Goal: Task Accomplishment & Management: Manage account settings

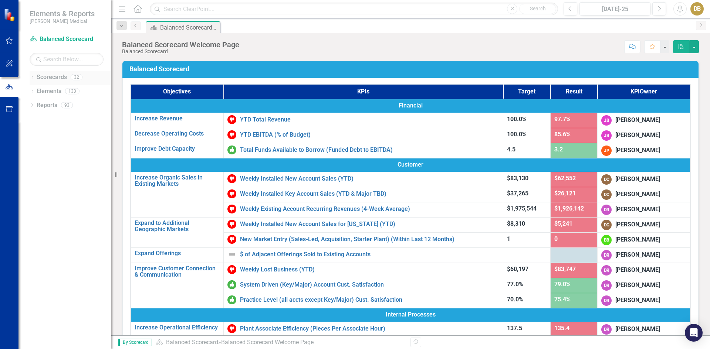
click at [33, 75] on div "Dropdown" at bounding box center [32, 78] width 5 height 6
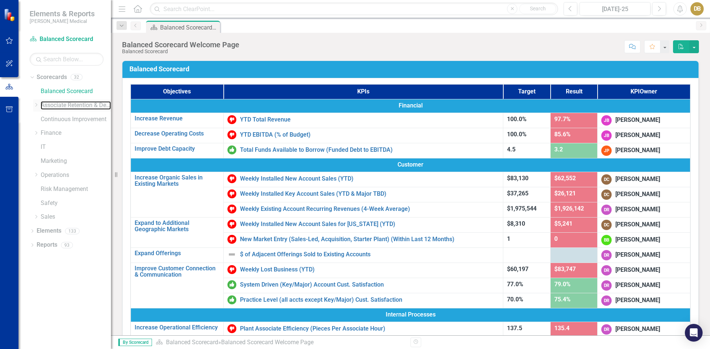
click at [43, 104] on link "Associate Retention & Development" at bounding box center [76, 105] width 70 height 9
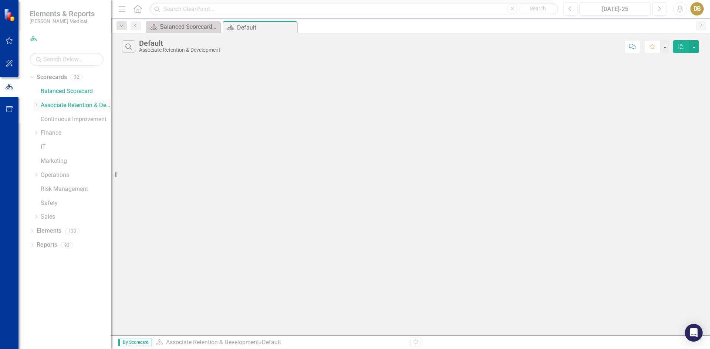
click at [35, 105] on icon "Dropdown" at bounding box center [36, 105] width 6 height 4
click at [45, 134] on icon "Dropdown" at bounding box center [44, 133] width 6 height 4
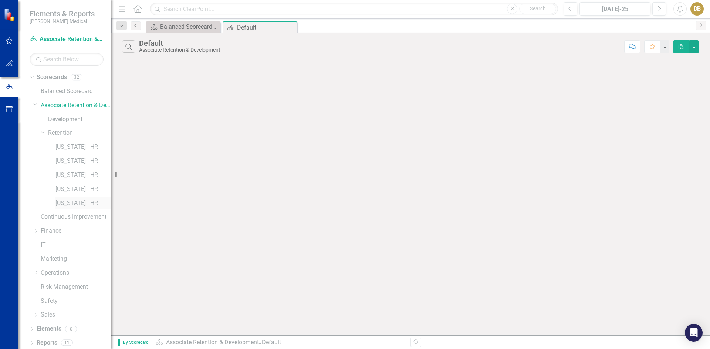
click at [67, 204] on link "[US_STATE] - HR" at bounding box center [82, 203] width 55 height 9
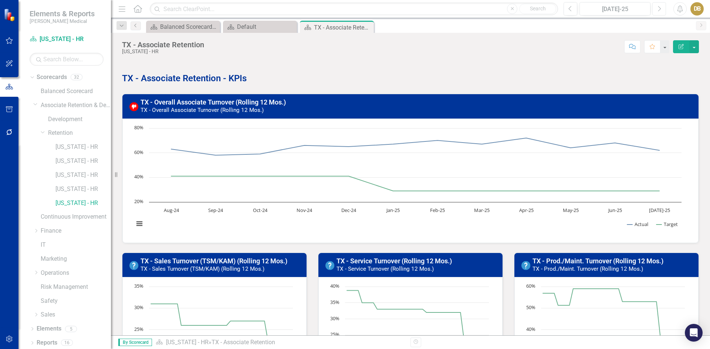
click at [658, 9] on icon "Next" at bounding box center [659, 9] width 4 height 7
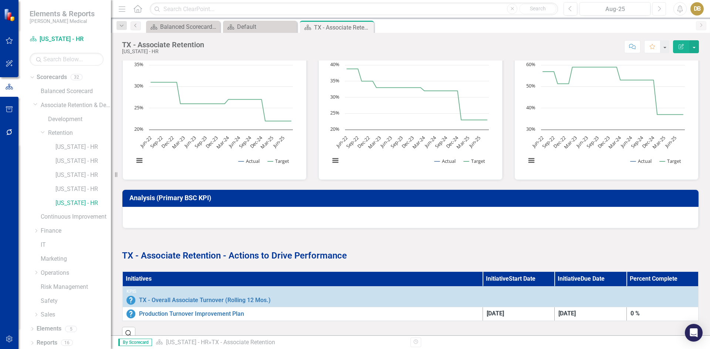
scroll to position [239, 0]
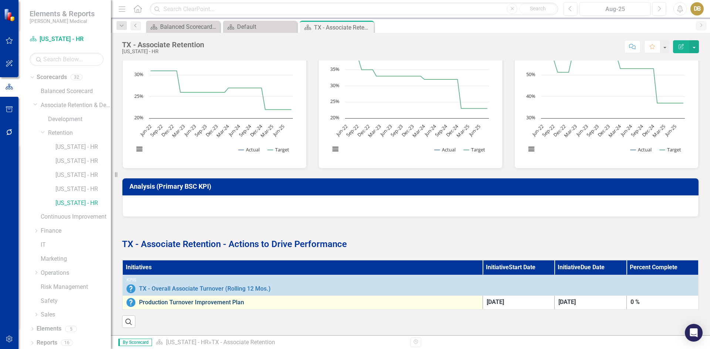
click at [159, 299] on link "Production Turnover Improvement Plan" at bounding box center [309, 302] width 340 height 7
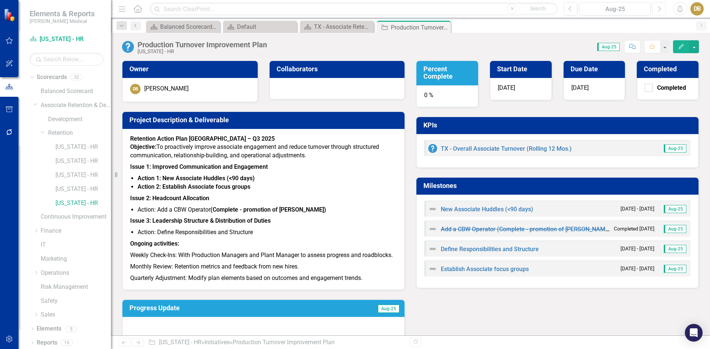
click at [658, 10] on icon "Next" at bounding box center [659, 9] width 4 height 7
click at [573, 9] on button "Previous" at bounding box center [570, 8] width 14 height 13
click at [659, 8] on icon "Next" at bounding box center [659, 9] width 4 height 7
click at [570, 11] on icon "Previous" at bounding box center [570, 9] width 4 height 7
click at [482, 271] on link "Establish Associate focus groups" at bounding box center [485, 269] width 88 height 7
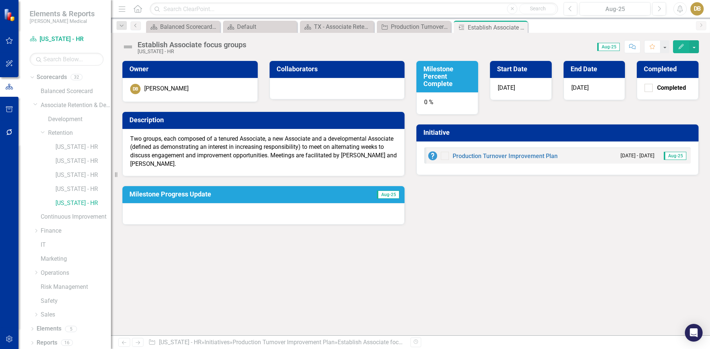
click at [681, 47] on icon "Edit" at bounding box center [681, 46] width 7 height 5
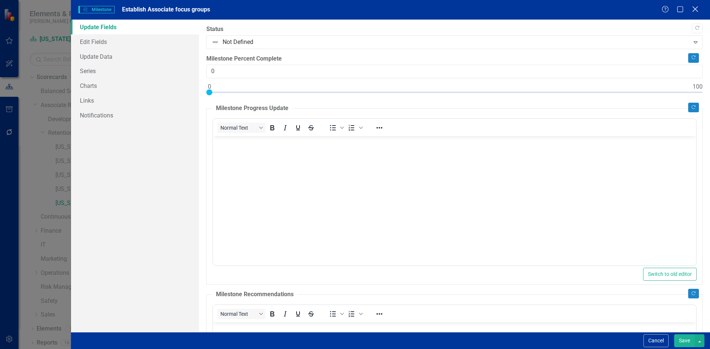
click at [696, 9] on icon "Close" at bounding box center [694, 9] width 9 height 7
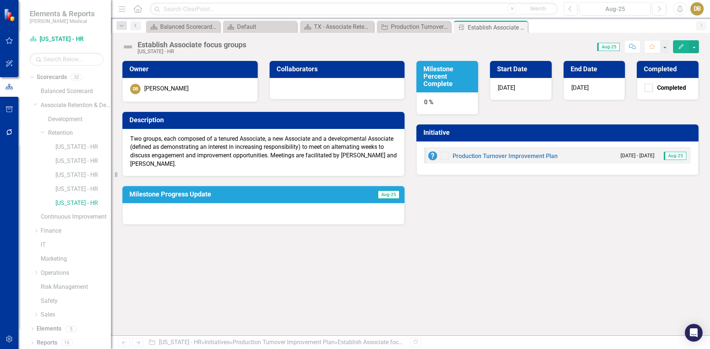
click at [682, 44] on icon "Edit" at bounding box center [681, 46] width 7 height 5
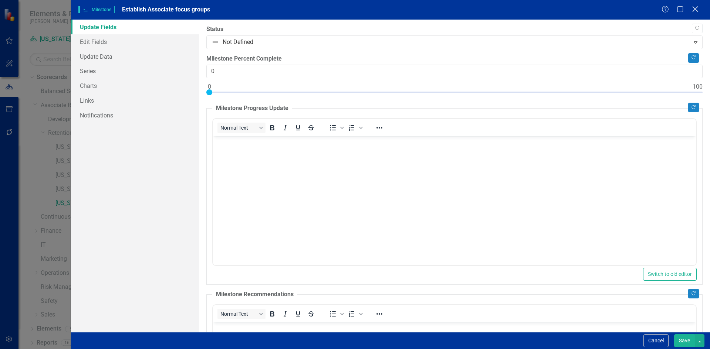
click at [696, 9] on icon at bounding box center [695, 9] width 6 height 6
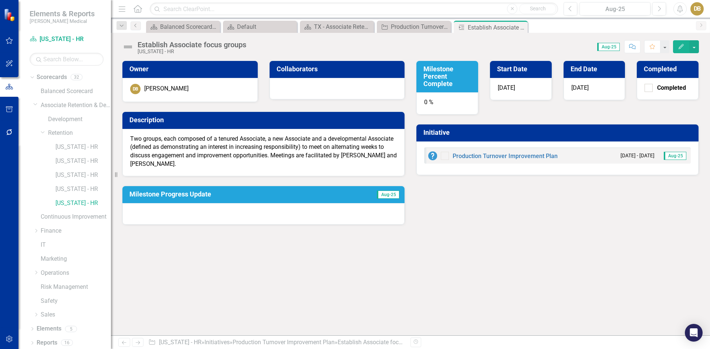
click at [181, 139] on p "Two groups, each composed of a tenured Associate, a new Associate and a develop…" at bounding box center [263, 152] width 267 height 34
click at [157, 117] on h3 "Description" at bounding box center [264, 119] width 271 height 7
click at [154, 119] on h3 "Description" at bounding box center [264, 119] width 271 height 7
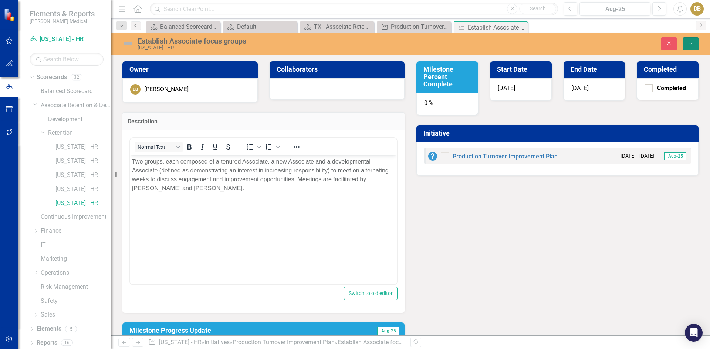
click at [691, 44] on icon "Save" at bounding box center [690, 43] width 7 height 5
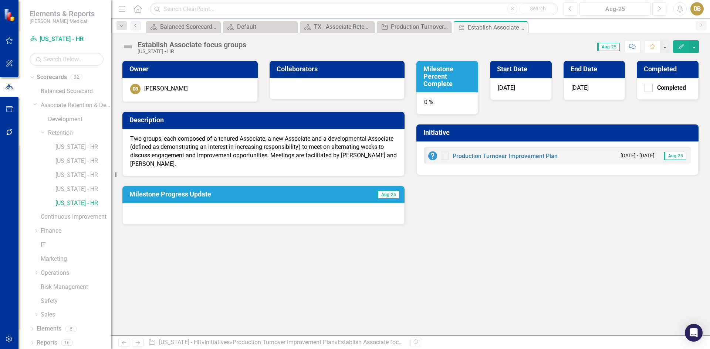
click at [130, 203] on div at bounding box center [263, 213] width 282 height 21
click at [579, 87] on span "[DATE]" at bounding box center [579, 87] width 17 height 7
click at [587, 68] on h3 "End Date" at bounding box center [595, 68] width 50 height 7
click at [585, 67] on h3 "End Date" at bounding box center [595, 68] width 50 height 7
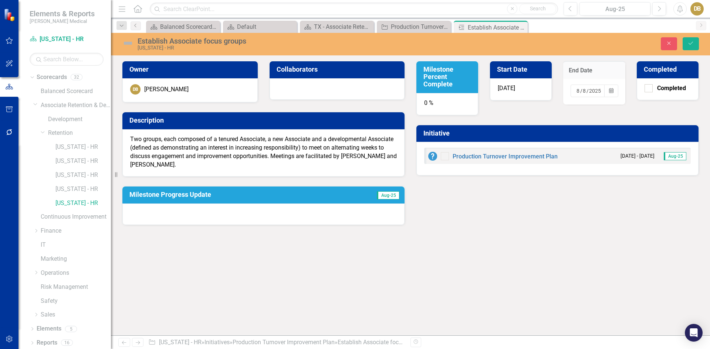
click at [576, 91] on input "8" at bounding box center [578, 90] width 4 height 7
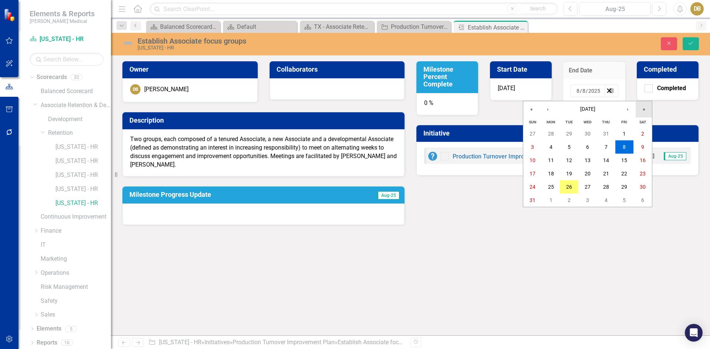
click at [644, 111] on button "»" at bounding box center [643, 109] width 16 height 16
click at [600, 91] on input "2025" at bounding box center [594, 90] width 13 height 7
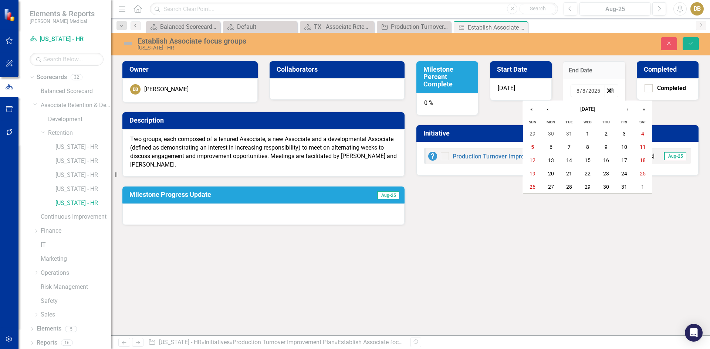
click at [585, 88] on input "8" at bounding box center [584, 90] width 4 height 7
type input "09"
type input "30"
type input "08"
type input "31"
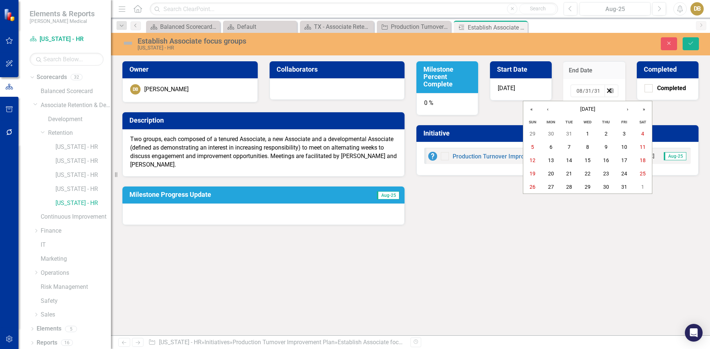
type input "31"
type input "2025"
click at [517, 87] on div "[DATE]" at bounding box center [521, 89] width 62 height 22
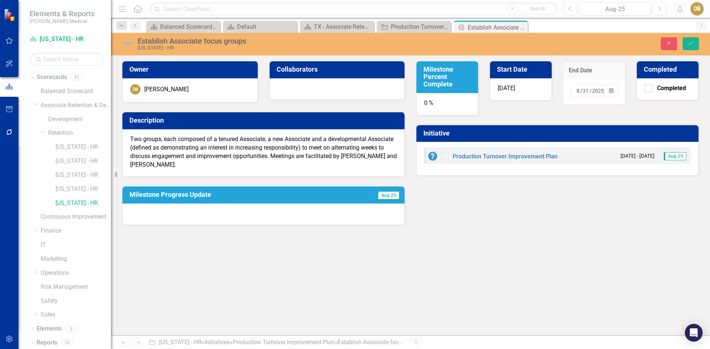
click at [440, 102] on div "0 %" at bounding box center [447, 104] width 62 height 22
click at [425, 102] on div "0 %" at bounding box center [447, 104] width 62 height 22
click at [441, 68] on h3 "Milestone Percent Complete" at bounding box center [448, 77] width 50 height 22
click at [443, 71] on h3 "Milestone Percent Complete" at bounding box center [448, 77] width 50 height 22
click at [440, 74] on h3 "Milestone Percent Complete" at bounding box center [448, 77] width 50 height 22
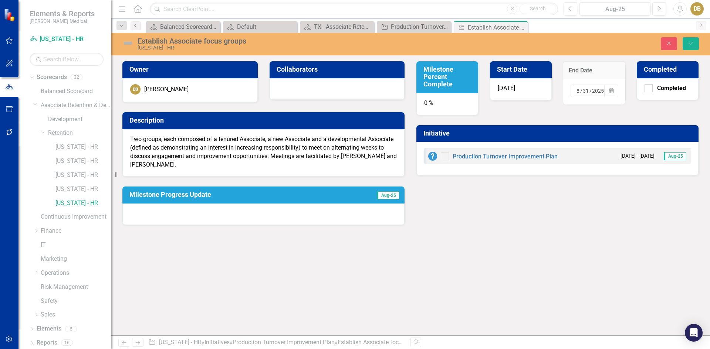
click at [440, 74] on h3 "Milestone Percent Complete" at bounding box center [448, 77] width 50 height 22
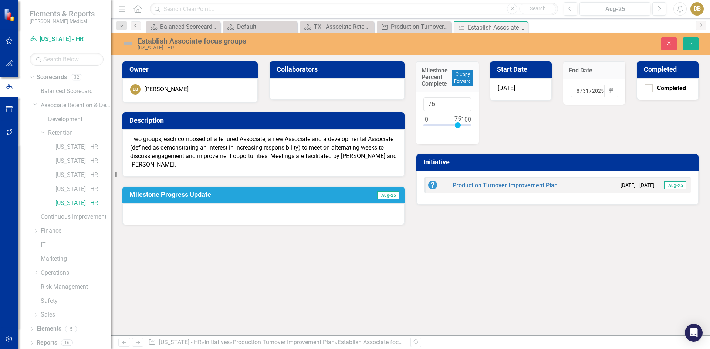
type input "75"
drag, startPoint x: 426, startPoint y: 127, endPoint x: 457, endPoint y: 128, distance: 31.1
click at [457, 128] on div at bounding box center [447, 126] width 48 height 9
click at [690, 43] on icon "Save" at bounding box center [690, 43] width 7 height 5
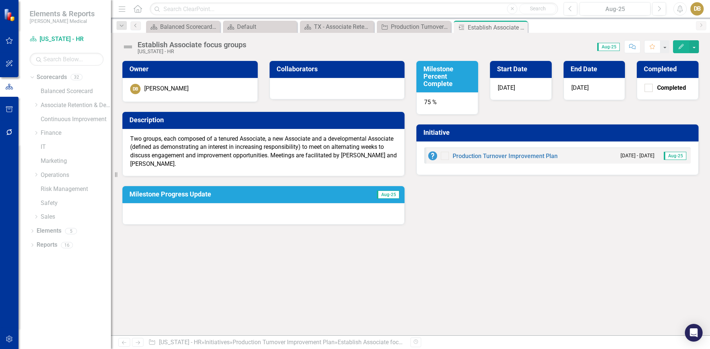
click at [288, 68] on h3 "Collaborators" at bounding box center [339, 68] width 124 height 7
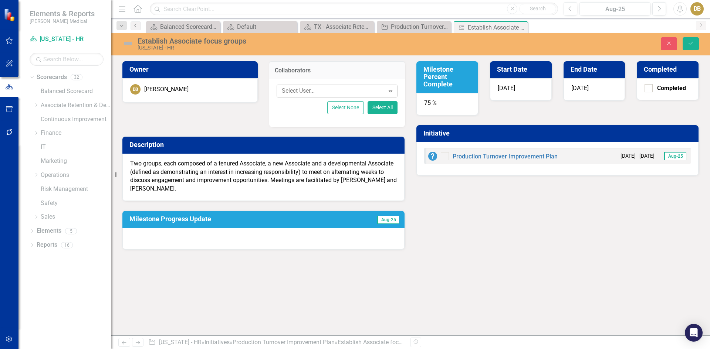
click at [391, 91] on icon at bounding box center [391, 91] width 4 height 2
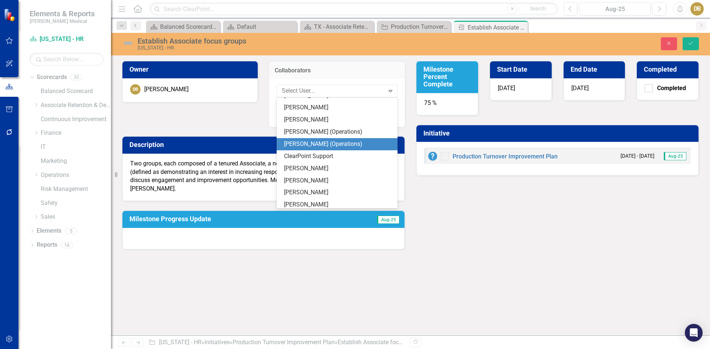
scroll to position [350, 0]
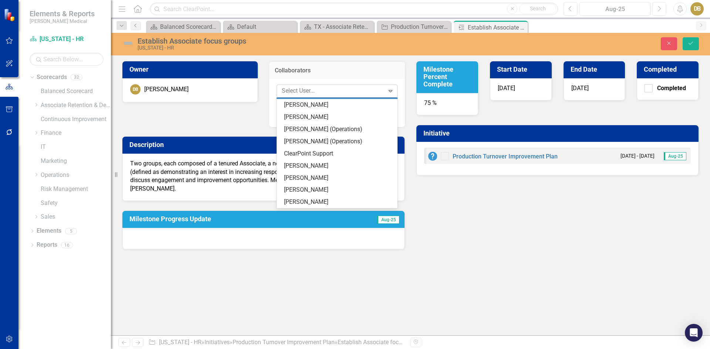
click at [351, 92] on div at bounding box center [332, 91] width 106 height 10
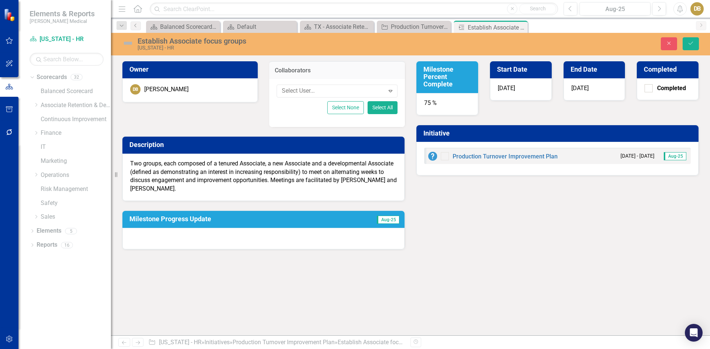
click at [146, 144] on h3 "Description" at bounding box center [264, 144] width 271 height 7
click at [146, 145] on h3 "Description" at bounding box center [264, 144] width 271 height 7
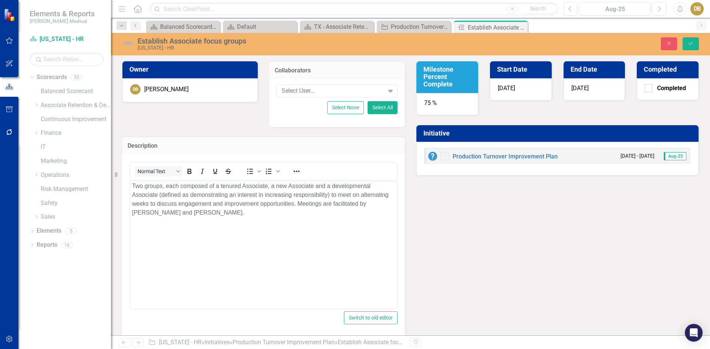
scroll to position [0, 0]
click at [692, 43] on icon "Save" at bounding box center [690, 43] width 7 height 5
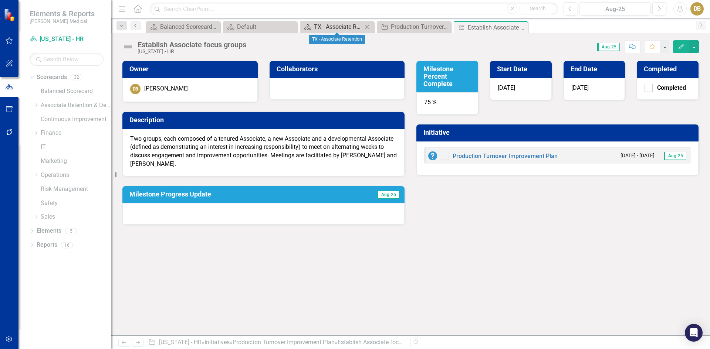
click at [346, 24] on div "TX - Associate Retention" at bounding box center [338, 26] width 49 height 9
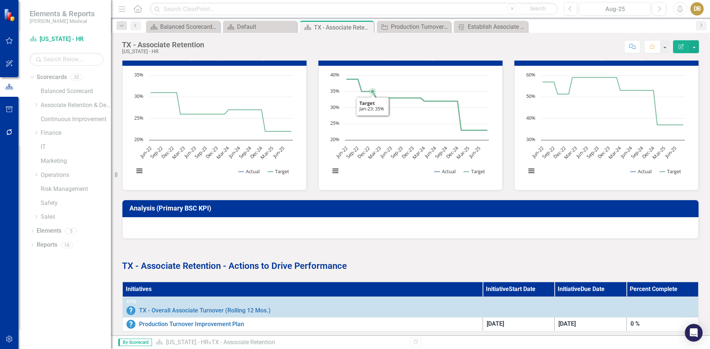
scroll to position [239, 0]
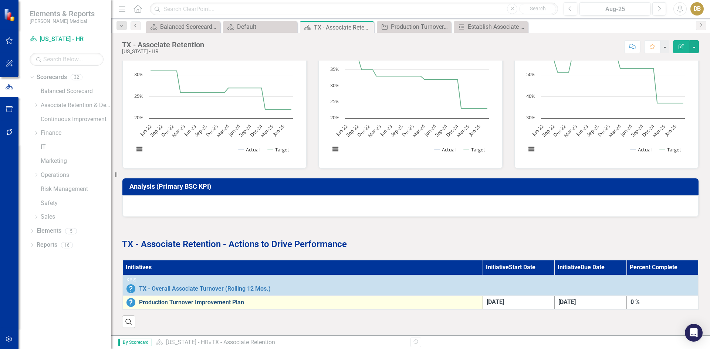
click at [188, 299] on link "Production Turnover Improvement Plan" at bounding box center [309, 302] width 340 height 7
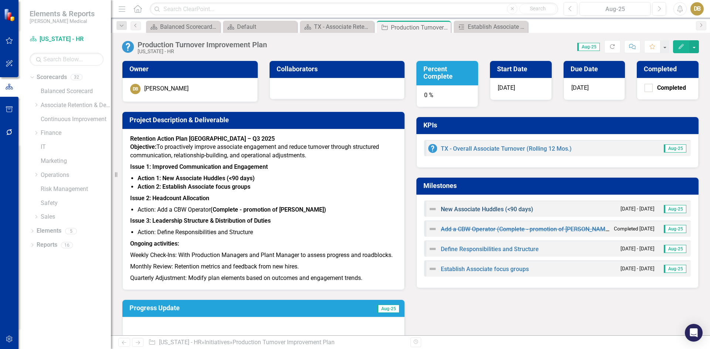
click at [461, 208] on link "New Associate Huddles (<90 days)" at bounding box center [487, 209] width 92 height 7
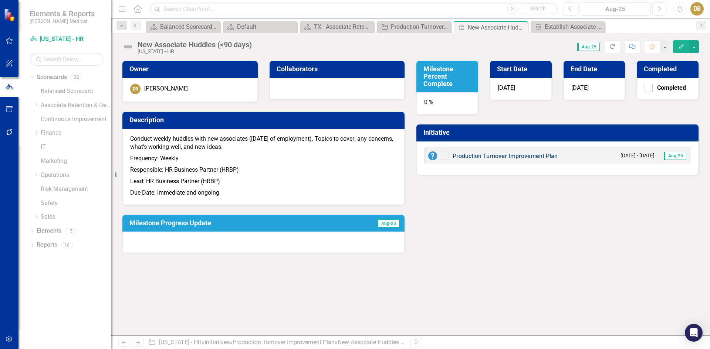
click at [492, 155] on link "Production Turnover Improvement Plan" at bounding box center [504, 156] width 105 height 7
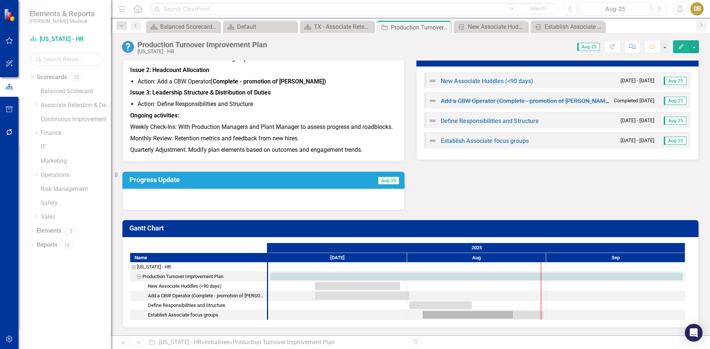
scroll to position [137, 0]
click at [387, 287] on div "Task: Start date: 2025-07-11 End date: 2025-07-30" at bounding box center [357, 286] width 85 height 8
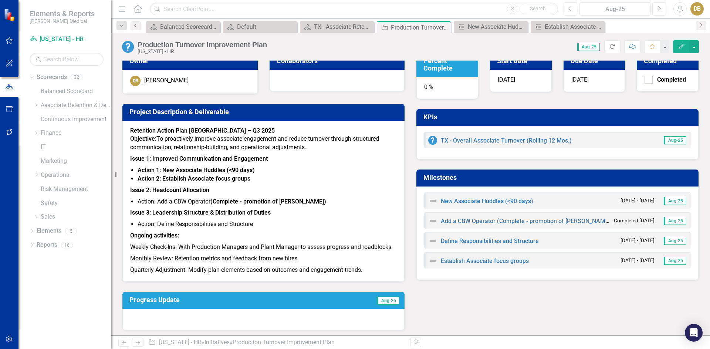
scroll to position [0, 0]
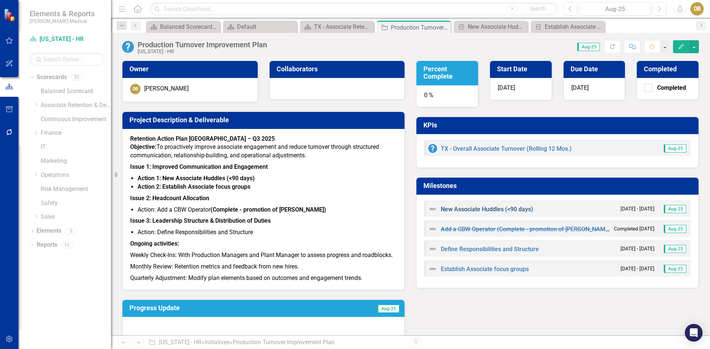
click at [494, 208] on link "New Associate Huddles (<90 days)" at bounding box center [487, 209] width 92 height 7
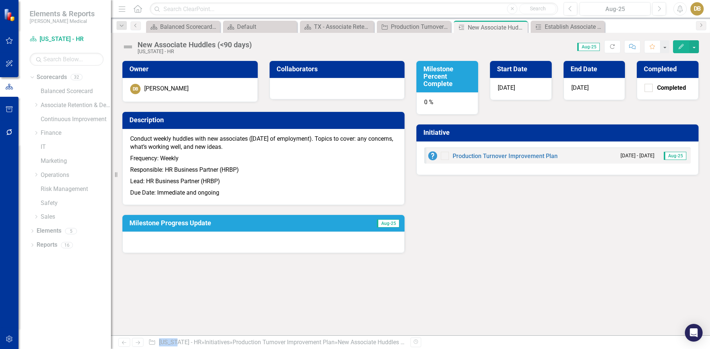
click at [584, 69] on h3 "End Date" at bounding box center [595, 68] width 50 height 7
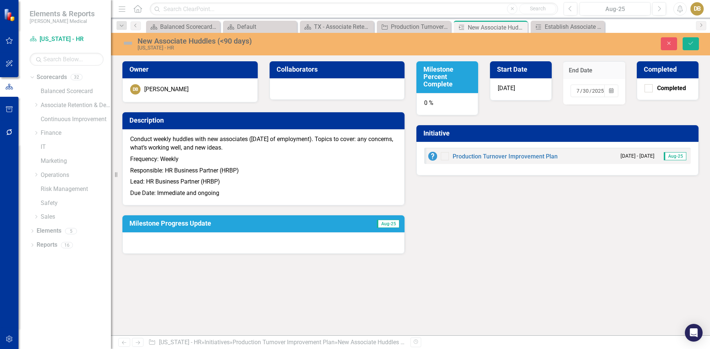
click at [579, 90] on input "7" at bounding box center [578, 90] width 4 height 7
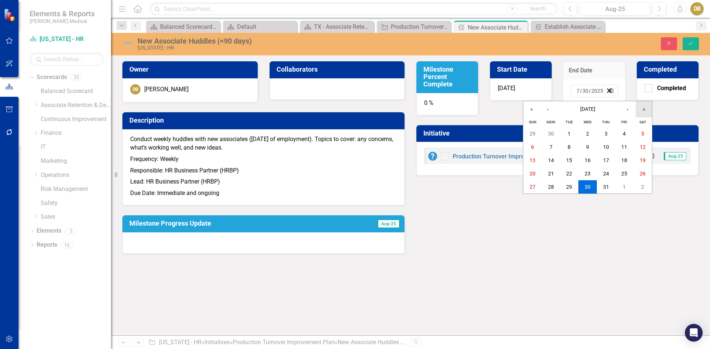
click at [644, 110] on button "»" at bounding box center [643, 109] width 16 height 16
click at [549, 108] on button "‹" at bounding box center [547, 109] width 16 height 16
click at [588, 89] on input "30" at bounding box center [585, 90] width 7 height 7
type input "31"
drag, startPoint x: 577, startPoint y: 88, endPoint x: 596, endPoint y: 93, distance: 19.3
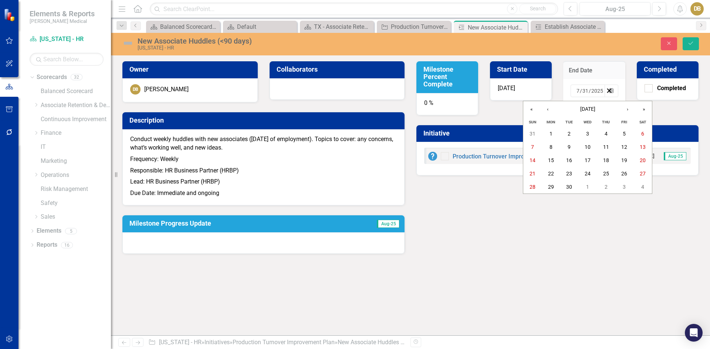
click at [578, 88] on input "7" at bounding box center [578, 90] width 4 height 7
type input "8"
click at [459, 173] on div "Production Turnover Improvement Plan [DATE] - [DATE] Aug-25" at bounding box center [557, 159] width 282 height 34
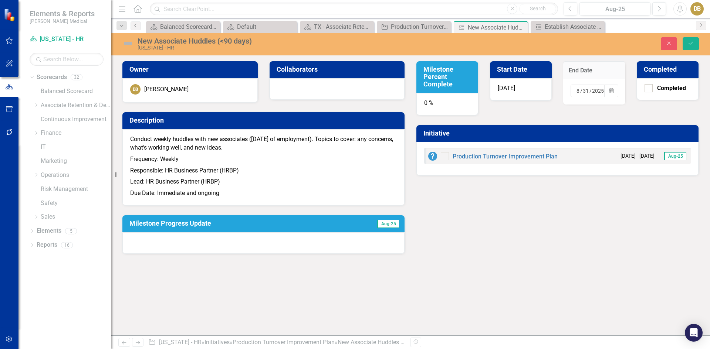
click at [428, 101] on div "0 %" at bounding box center [447, 104] width 62 height 22
click at [428, 102] on div "0 %" at bounding box center [447, 104] width 62 height 22
click at [438, 80] on h3 "Milestone Percent Complete" at bounding box center [448, 77] width 50 height 22
click at [438, 79] on h3 "Milestone Percent Complete" at bounding box center [448, 77] width 50 height 22
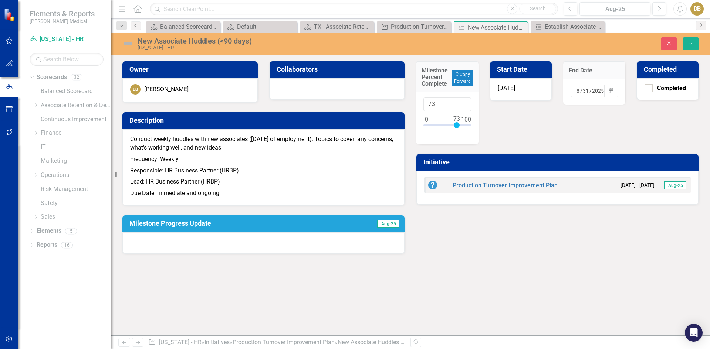
type input "75"
drag, startPoint x: 427, startPoint y: 123, endPoint x: 458, endPoint y: 124, distance: 31.4
click at [458, 124] on div at bounding box center [458, 125] width 6 height 6
click at [133, 244] on div at bounding box center [263, 243] width 282 height 21
click at [183, 222] on h3 "Milestone Progress Update" at bounding box center [234, 223] width 211 height 7
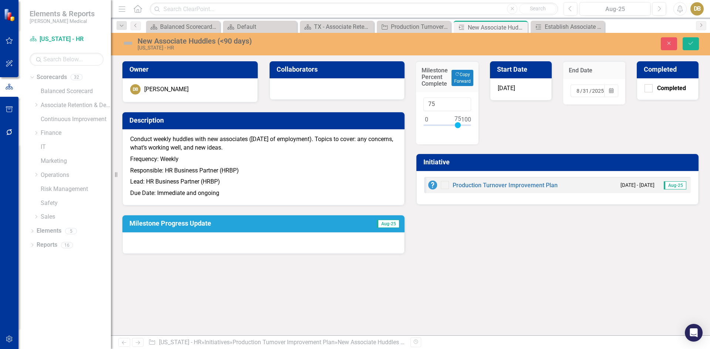
click at [183, 224] on h3 "Milestone Progress Update" at bounding box center [234, 223] width 211 height 7
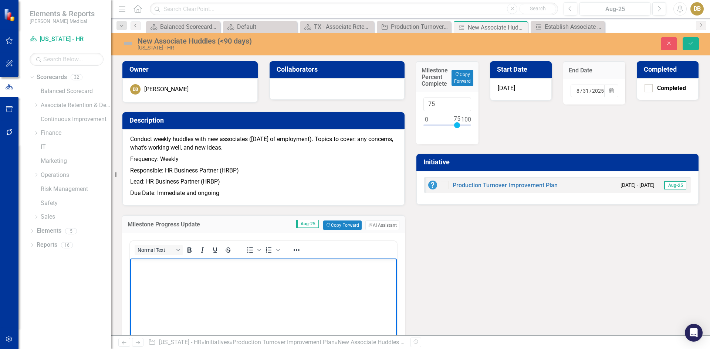
click at [144, 269] on p "Rich Text Area. Press ALT-0 for help." at bounding box center [263, 265] width 263 height 9
click at [131, 263] on body "Meetings started 2nd week of [DATE]" at bounding box center [263, 314] width 267 height 111
drag, startPoint x: 157, startPoint y: 264, endPoint x: 165, endPoint y: 259, distance: 9.5
click at [157, 264] on p "Weekly Meetings started 2nd week of [DATE]" at bounding box center [263, 265] width 263 height 9
click at [264, 265] on p "Weekly meetings started 2nd week of [DATE]" at bounding box center [263, 265] width 263 height 9
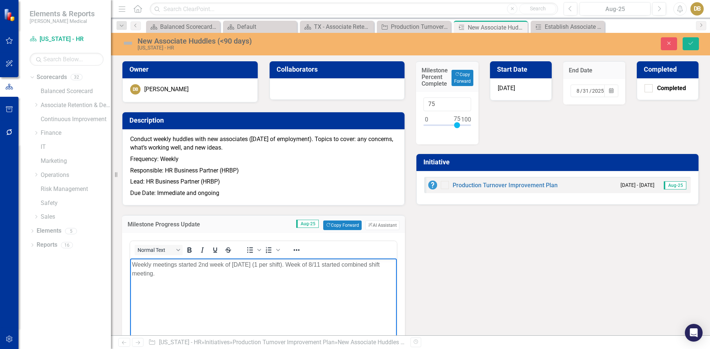
click at [177, 265] on p "Weekly meetings started 2nd week of [DATE] (1 per shift). Week of 8/11 started …" at bounding box center [263, 270] width 263 height 18
click at [158, 274] on p "Weekly huddles started 2nd week of [DATE] (1 per shift). Week of 8/11 started c…" at bounding box center [263, 270] width 263 height 18
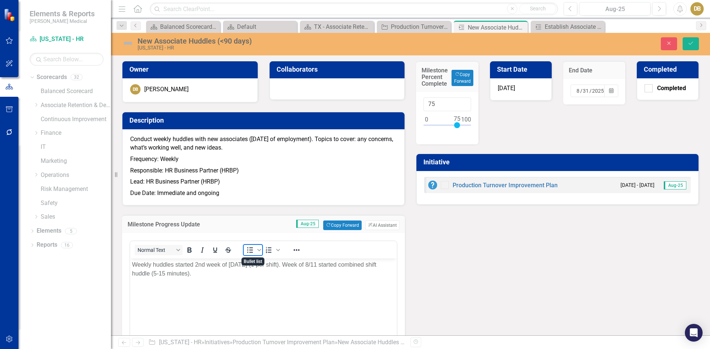
click at [249, 251] on icon "Bullet list" at bounding box center [249, 250] width 9 height 9
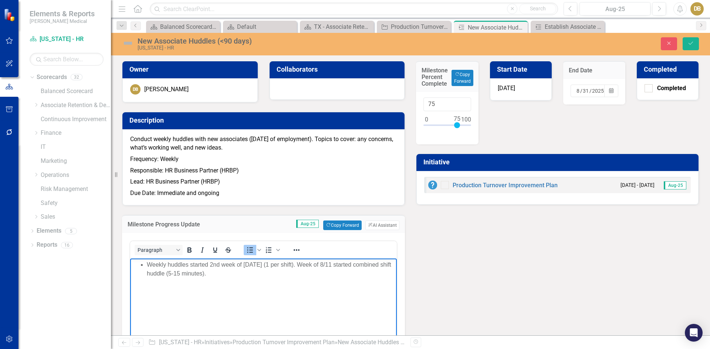
click at [144, 265] on ul "Weekly huddles started 2nd week of [DATE] (1 per shift). Week of 8/11 started c…" at bounding box center [263, 270] width 263 height 18
drag, startPoint x: 202, startPoint y: 279, endPoint x: 197, endPoint y: 274, distance: 6.3
click at [201, 278] on body "Weekly huddles started 2nd week of [DATE] (1 per shift). Week of 8/11 started c…" at bounding box center [263, 314] width 267 height 111
click at [251, 250] on icon "Bullet list" at bounding box center [250, 251] width 6 height 6
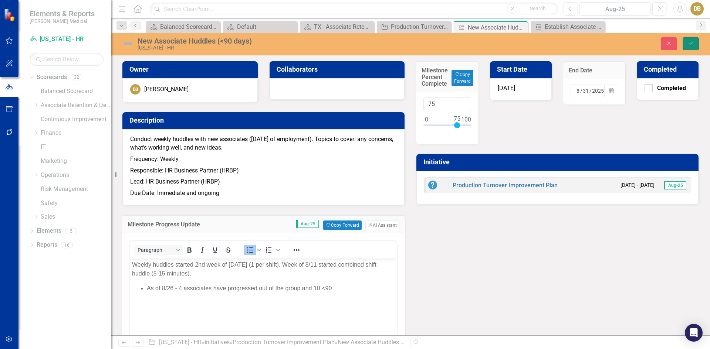
click at [689, 42] on icon "Save" at bounding box center [690, 43] width 7 height 5
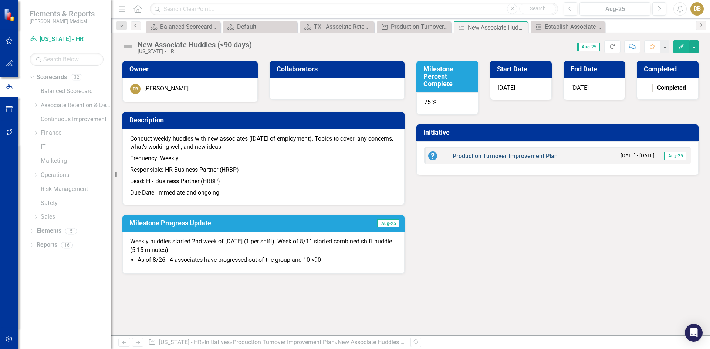
click at [474, 156] on link "Production Turnover Improvement Plan" at bounding box center [504, 156] width 105 height 7
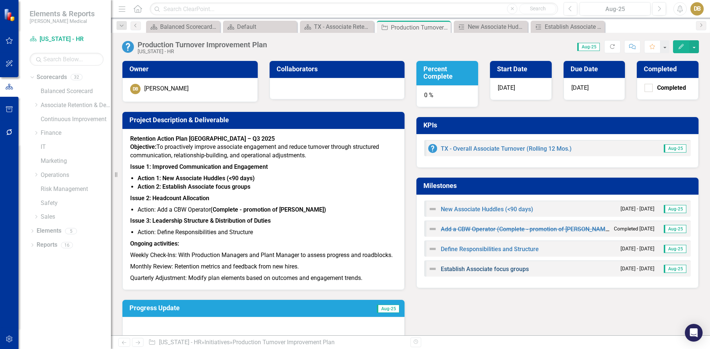
click at [447, 268] on link "Establish Associate focus groups" at bounding box center [485, 269] width 88 height 7
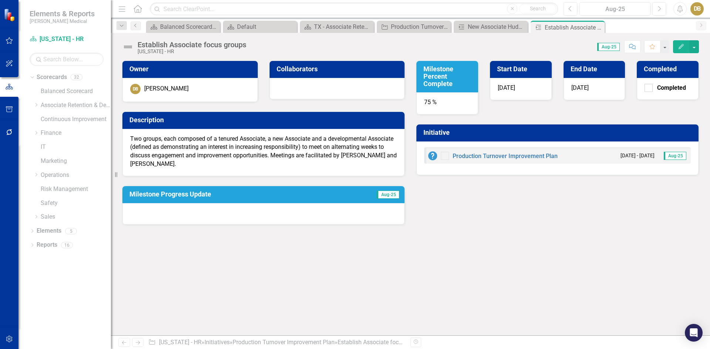
click at [151, 118] on h3 "Description" at bounding box center [264, 119] width 271 height 7
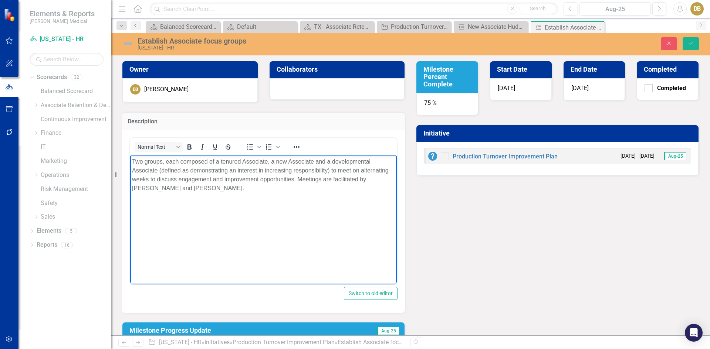
drag, startPoint x: 179, startPoint y: 160, endPoint x: 187, endPoint y: 156, distance: 9.4
click at [179, 160] on p "Two groups, each composed of a tenured Associate, a new Associate and a develop…" at bounding box center [263, 174] width 263 height 35
click at [200, 161] on p "One group composed of a tenured Associate, a new Associate and a developmental …" at bounding box center [263, 174] width 263 height 35
drag, startPoint x: 204, startPoint y: 162, endPoint x: 208, endPoint y: 159, distance: 4.6
click at [204, 161] on p "One group composed of 6 associates, tenured Associate, a new Associate and a de…" at bounding box center [263, 174] width 263 height 35
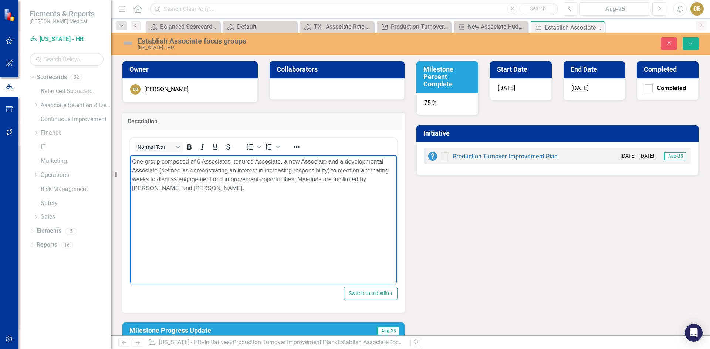
click at [342, 161] on p "One group composed of 6 Associates, tenured Associate, a new Associate and a de…" at bounding box center [263, 174] width 263 height 35
click at [347, 159] on p "One group composed of 6 Associates, tenured, new and developmental Associate (d…" at bounding box center [263, 174] width 263 height 35
click at [262, 170] on p "One group composed of 6 Associates, tenured, new and developmental (defined as …" at bounding box center [263, 170] width 263 height 27
click at [204, 179] on p "One group composed of 6 Associates, tenured, new and developmental (defined as …" at bounding box center [263, 170] width 263 height 27
click at [233, 170] on p "One group composed of 6 Associates, tenured, new and developmental (defined as …" at bounding box center [263, 170] width 263 height 27
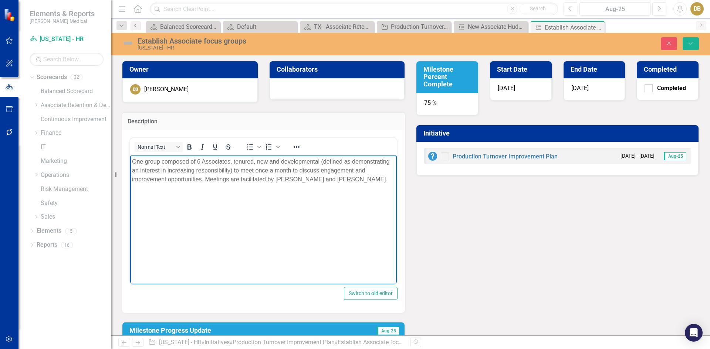
click at [229, 161] on p "One group composed of 6 Associates, tenured, new and developmental (defined as …" at bounding box center [263, 170] width 263 height 27
click at [295, 179] on p "One group composed of 6 Associates(representative of both shifts), tenured, new…" at bounding box center [263, 174] width 263 height 35
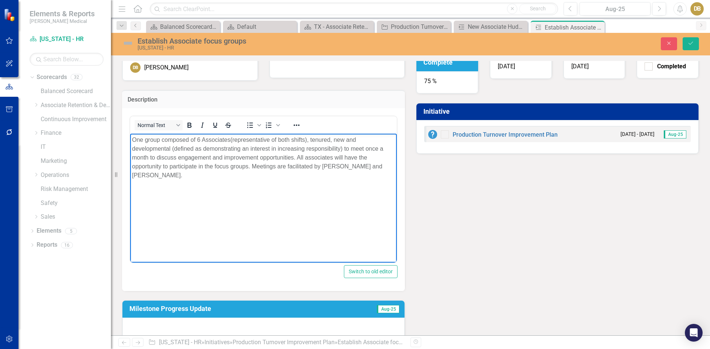
scroll to position [33, 0]
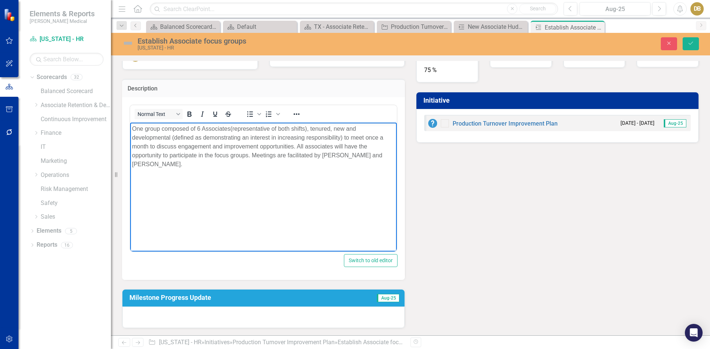
click at [137, 314] on div at bounding box center [263, 317] width 282 height 21
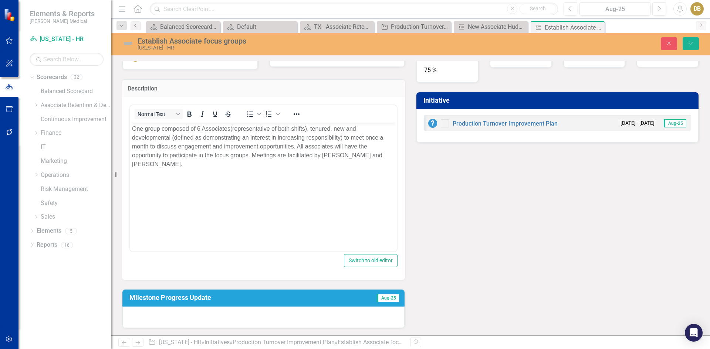
click at [137, 314] on div at bounding box center [263, 317] width 282 height 21
click at [166, 296] on h3 "Milestone Progress Update" at bounding box center [234, 297] width 211 height 7
click at [162, 298] on h3 "Milestone Progress Update" at bounding box center [234, 297] width 211 height 7
click at [162, 297] on h3 "Milestone Progress Update" at bounding box center [234, 297] width 211 height 7
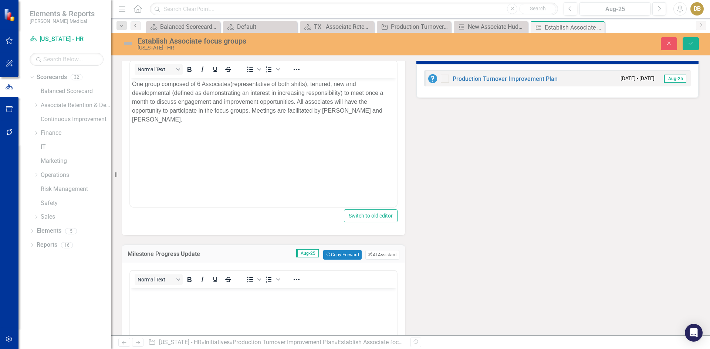
scroll to position [181, 0]
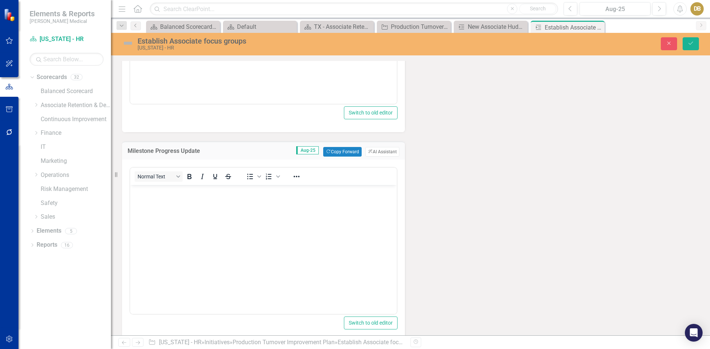
click at [142, 195] on p "Rich Text Area. Press ALT-0 for help." at bounding box center [263, 191] width 263 height 9
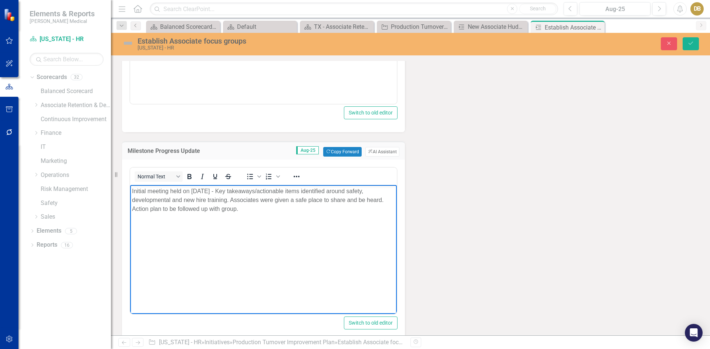
click at [388, 200] on p "Initial meeting held on [DATE] - Key takeaways/actionable items identified arou…" at bounding box center [263, 200] width 263 height 27
click at [167, 208] on p "Initial meeting held on [DATE] - Key takeaways/actionable items identified arou…" at bounding box center [263, 200] width 263 height 27
drag, startPoint x: 131, startPoint y: 189, endPoint x: 335, endPoint y: 209, distance: 204.6
click at [363, 216] on body "Initial meeting held on [DATE] - Key takeaways/actionable items identified arou…" at bounding box center [263, 240] width 267 height 111
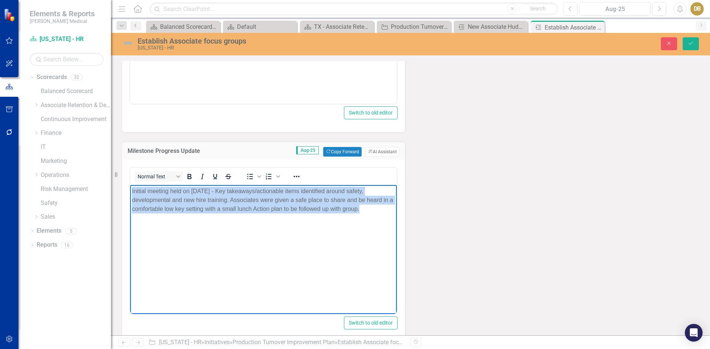
copy p "Initial meeting held on [DATE] - Key takeaways/actionable items identified arou…"
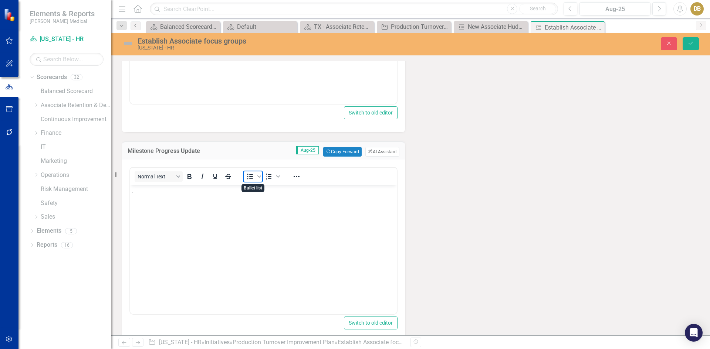
click at [250, 177] on icon "Bullet list" at bounding box center [250, 177] width 6 height 6
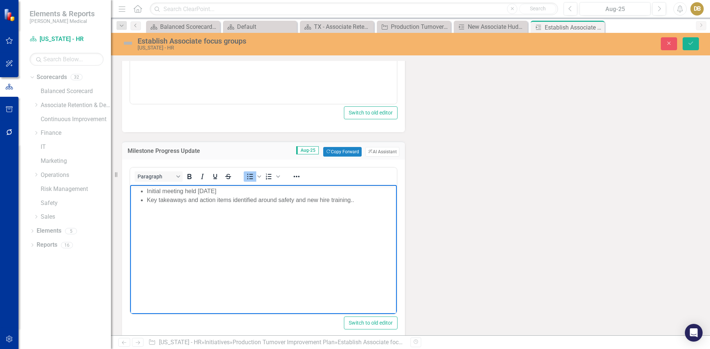
drag, startPoint x: 306, startPoint y: 200, endPoint x: 308, endPoint y: 194, distance: 7.0
click at [306, 199] on li "Key takeaways and action items identified around safety and new hire training.." at bounding box center [271, 200] width 248 height 9
click at [345, 197] on li "Key takeaways and action items identified around safety, new hire training.." at bounding box center [271, 200] width 248 height 9
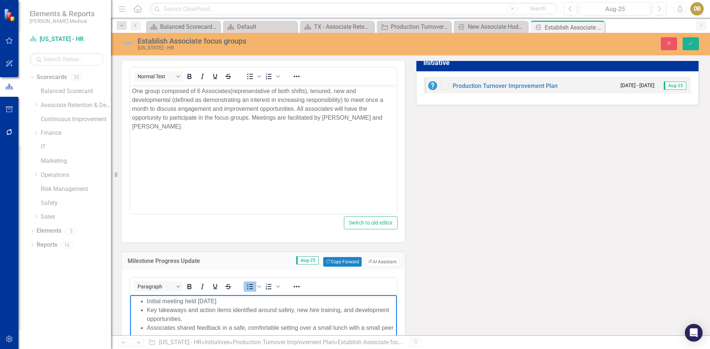
scroll to position [70, 0]
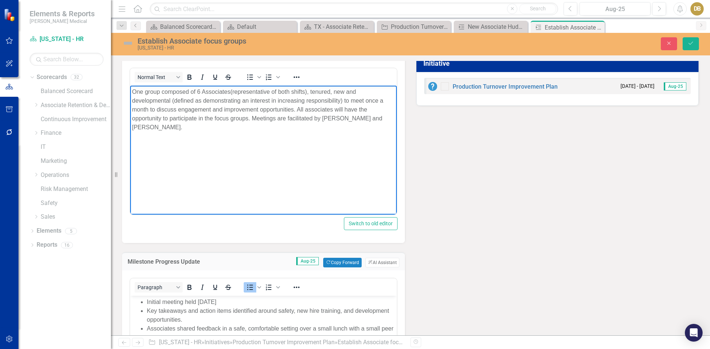
drag, startPoint x: 143, startPoint y: 89, endPoint x: 149, endPoint y: 90, distance: 5.2
click at [145, 90] on p "One group composed of 6 Associates(representative of both shifts), tenured, new…" at bounding box center [263, 109] width 263 height 44
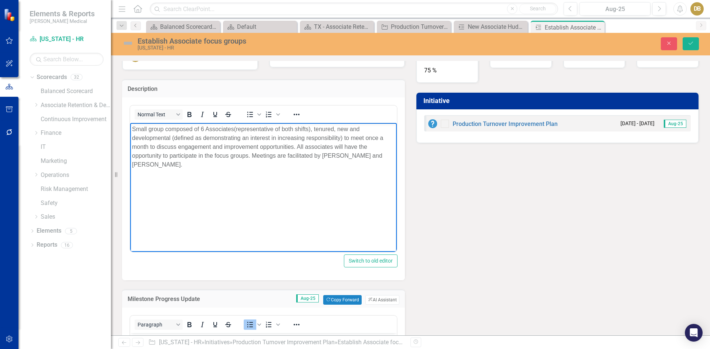
scroll to position [0, 0]
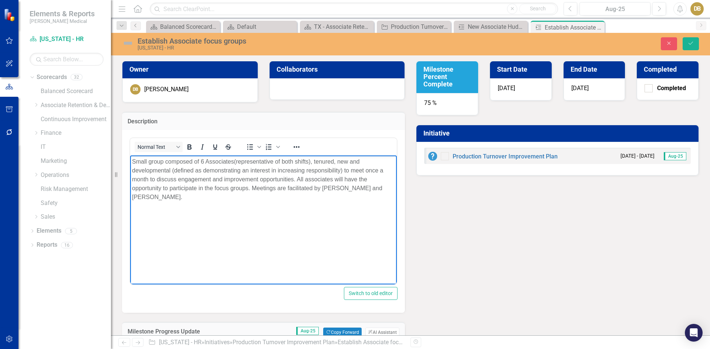
drag, startPoint x: 132, startPoint y: 161, endPoint x: 138, endPoint y: 159, distance: 6.0
click at [134, 160] on p "Small group composed of 6 Associates(representative of both shifts), tenured, n…" at bounding box center [263, 179] width 263 height 44
click at [157, 161] on p "Rotating Small group composed of 6 Associates(representative of both shifts), t…" at bounding box center [263, 179] width 263 height 44
click at [159, 160] on p "Rotating Small group composed of 6 Associates(representative of both shifts), t…" at bounding box center [263, 179] width 263 height 44
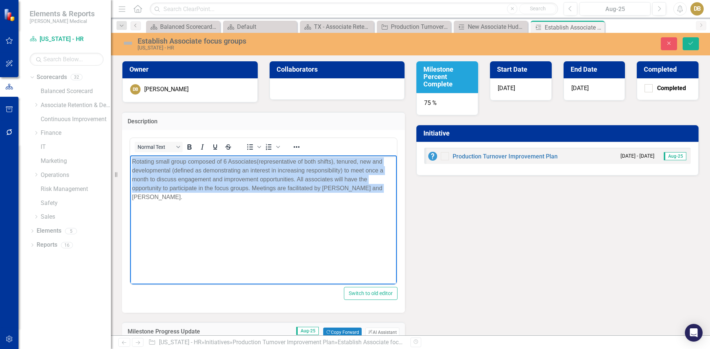
drag, startPoint x: 132, startPoint y: 157, endPoint x: 337, endPoint y: 178, distance: 206.2
click at [382, 191] on p "Rotating small group composed of 6 Associates(representative of both shifts), t…" at bounding box center [263, 179] width 263 height 44
copy p "Rotating small group composed of 6 Associates(representative of both shifts), t…"
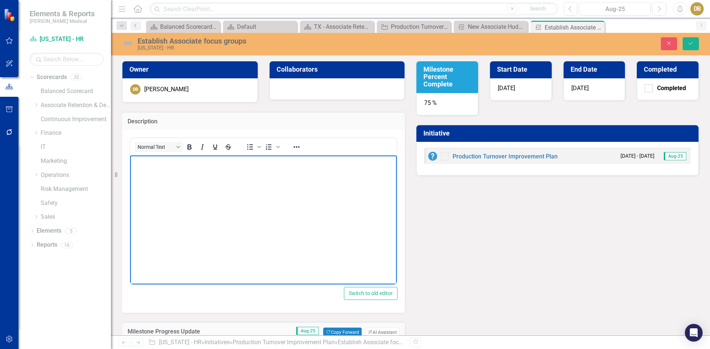
click at [142, 165] on p "Rich Text Area. Press ALT-0 for help." at bounding box center [263, 161] width 263 height 9
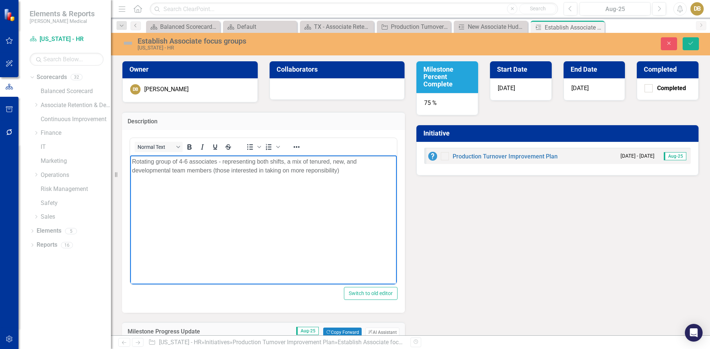
click at [311, 170] on p "Rotating group of 4-6 associates - representing both shifts, a mix of tenured, …" at bounding box center [263, 166] width 263 height 18
click at [348, 169] on p "Rotating group of 4-6 associates - representing both shifts, a mix of tenured, …" at bounding box center [263, 166] width 263 height 18
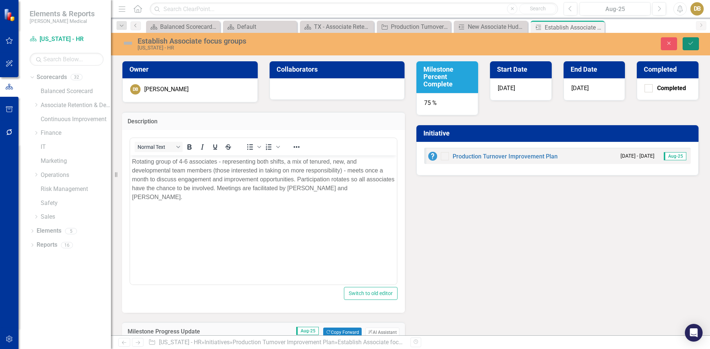
click at [692, 42] on icon "Save" at bounding box center [690, 43] width 7 height 5
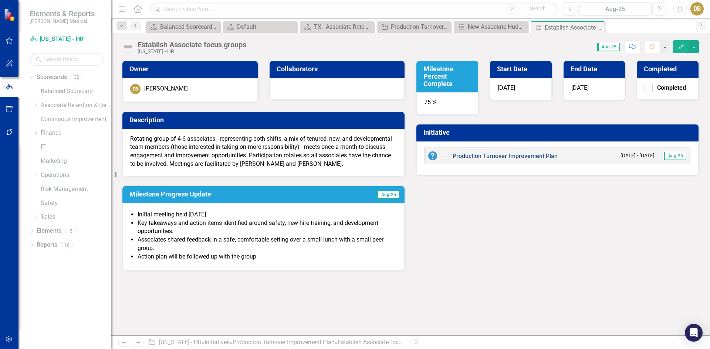
click at [481, 156] on link "Production Turnover Improvement Plan" at bounding box center [504, 156] width 105 height 7
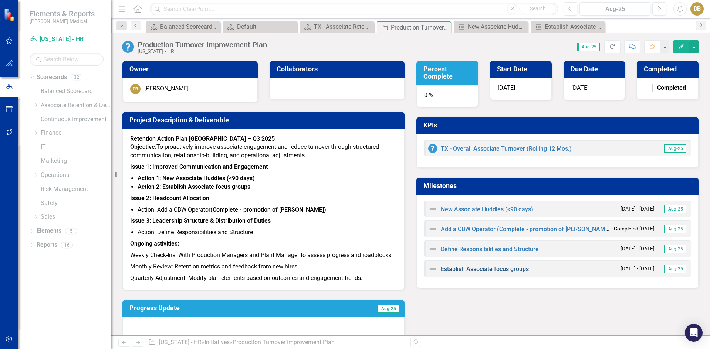
click at [458, 267] on link "Establish Associate focus groups" at bounding box center [485, 269] width 88 height 7
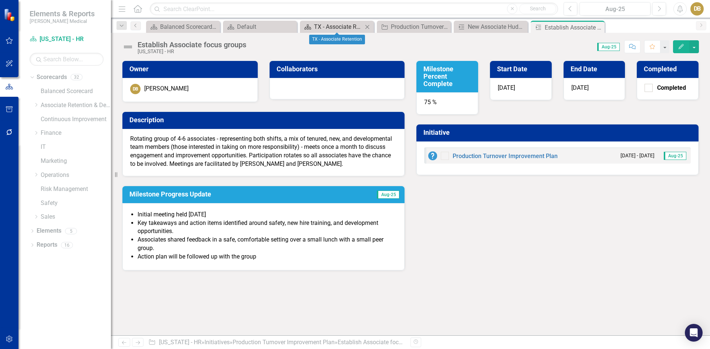
click at [344, 28] on div "TX - Associate Retention" at bounding box center [338, 26] width 49 height 9
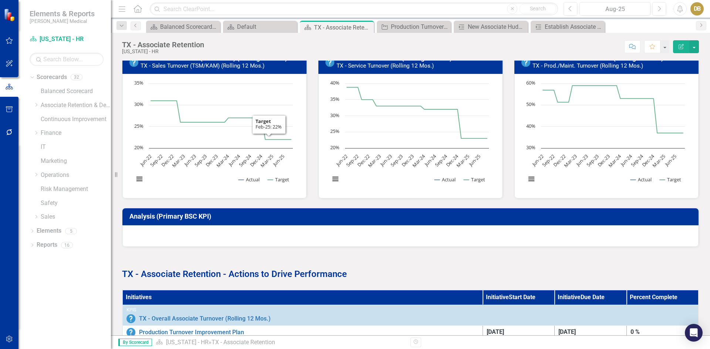
scroll to position [239, 0]
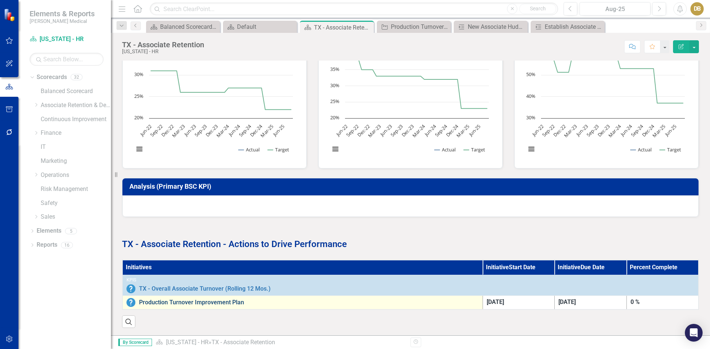
click at [199, 299] on link "Production Turnover Improvement Plan" at bounding box center [309, 302] width 340 height 7
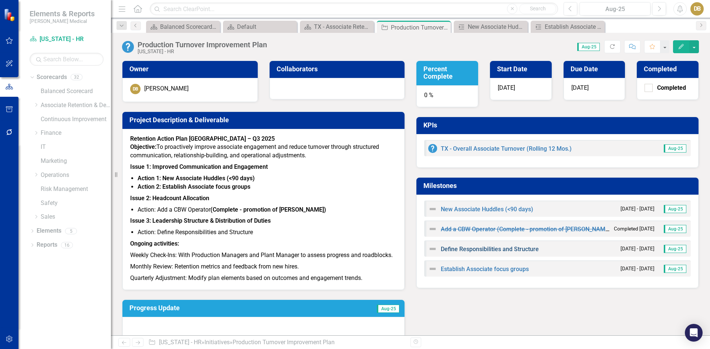
click at [471, 250] on link "Define Responsibilities and Structure" at bounding box center [490, 249] width 98 height 7
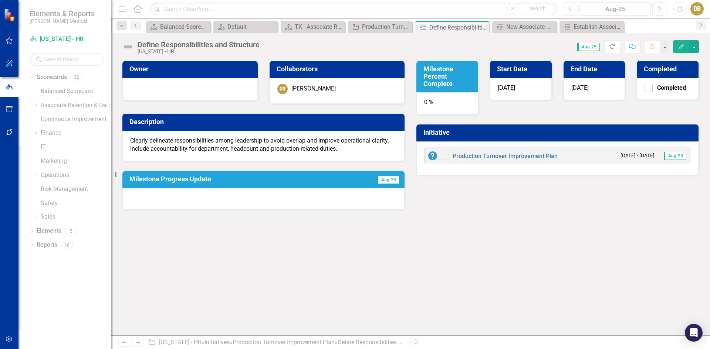
click at [428, 103] on div "0 %" at bounding box center [447, 103] width 62 height 22
click at [435, 78] on h3 "Milestone Percent Complete" at bounding box center [448, 76] width 50 height 22
click at [436, 78] on h3 "Milestone Percent Complete" at bounding box center [448, 76] width 50 height 22
click at [682, 45] on icon "Edit" at bounding box center [681, 46] width 7 height 5
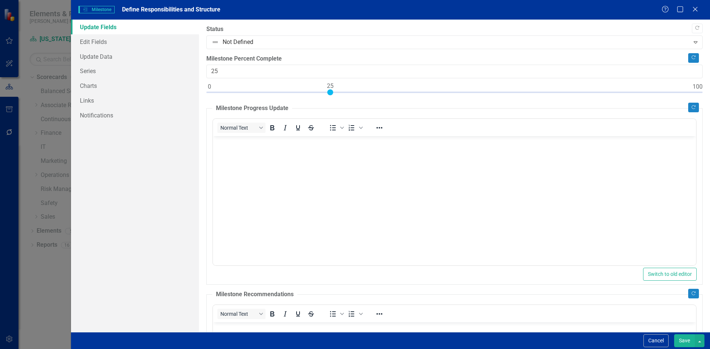
drag, startPoint x: 211, startPoint y: 92, endPoint x: 334, endPoint y: 97, distance: 123.2
click at [333, 97] on div at bounding box center [454, 93] width 496 height 9
type input "0"
drag, startPoint x: 330, startPoint y: 93, endPoint x: 205, endPoint y: 97, distance: 125.0
click at [205, 97] on div ""Update" fields in ClearPoint are the fields that change from reporting period …" at bounding box center [454, 176] width 511 height 313
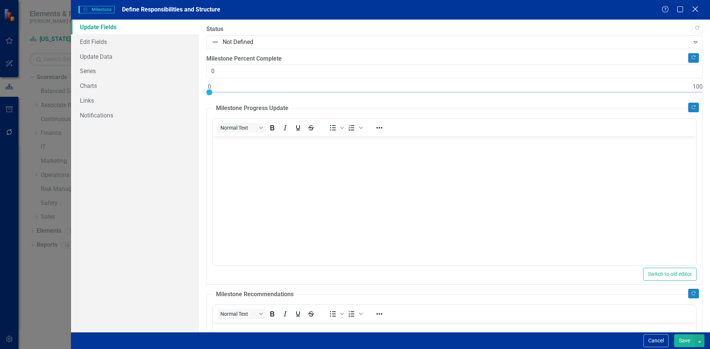
click at [695, 10] on icon "Close" at bounding box center [694, 9] width 9 height 7
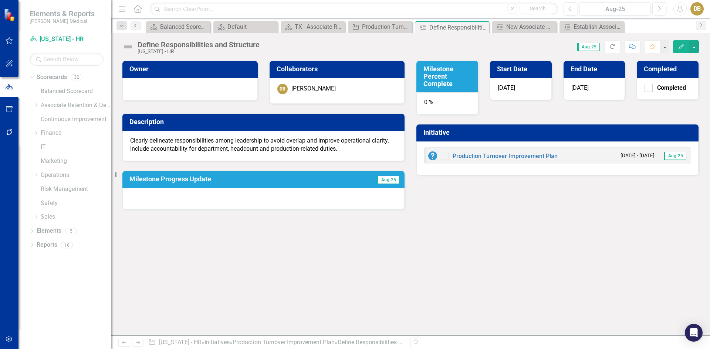
click at [584, 87] on span "[DATE]" at bounding box center [579, 87] width 17 height 7
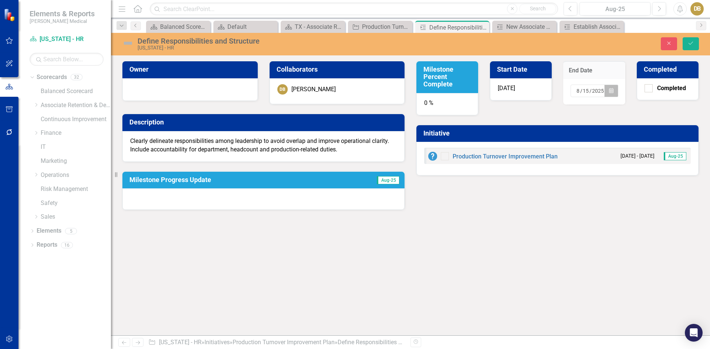
click at [611, 91] on icon "button" at bounding box center [611, 90] width 4 height 5
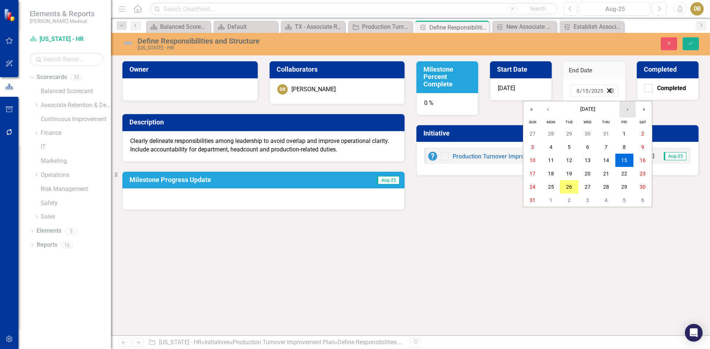
click at [627, 111] on button "›" at bounding box center [627, 109] width 16 height 16
click at [568, 187] on abbr "30" at bounding box center [569, 187] width 6 height 6
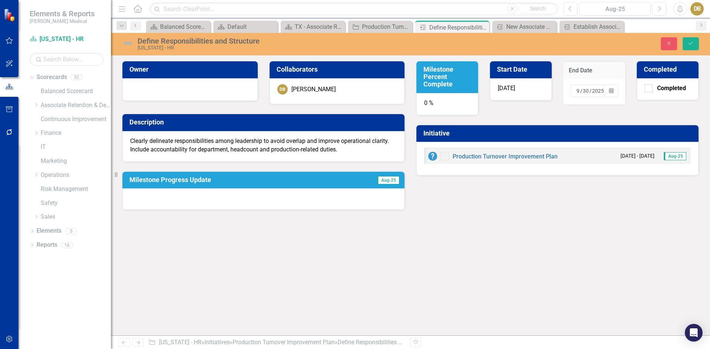
click at [431, 79] on h3 "Milestone Percent Complete" at bounding box center [448, 77] width 50 height 22
click at [432, 79] on h3 "Milestone Percent Complete" at bounding box center [448, 77] width 50 height 22
click at [428, 72] on h3 "Milestone Percent Complete" at bounding box center [448, 77] width 50 height 22
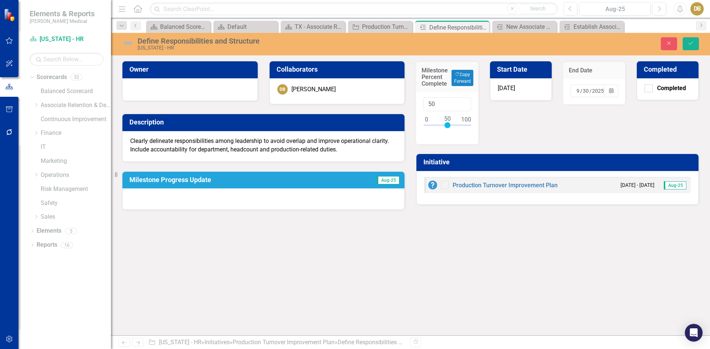
drag, startPoint x: 426, startPoint y: 123, endPoint x: 447, endPoint y: 122, distance: 20.8
click at [447, 122] on div at bounding box center [447, 125] width 6 height 6
click at [136, 195] on div at bounding box center [263, 199] width 282 height 21
type input "0"
drag, startPoint x: 447, startPoint y: 124, endPoint x: 419, endPoint y: 125, distance: 27.4
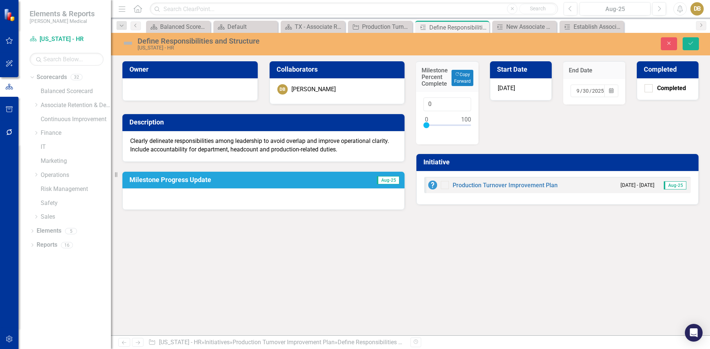
click at [419, 125] on div "0" at bounding box center [447, 118] width 62 height 52
click at [694, 43] on icon "Save" at bounding box center [690, 43] width 7 height 5
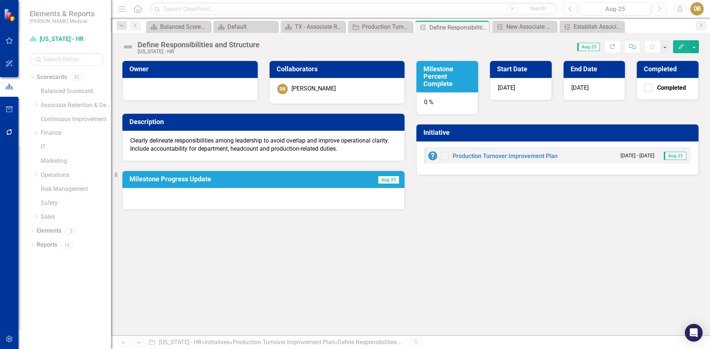
click at [431, 155] on img at bounding box center [432, 156] width 9 height 9
click at [313, 27] on div "TX - Associate Retention" at bounding box center [314, 26] width 39 height 9
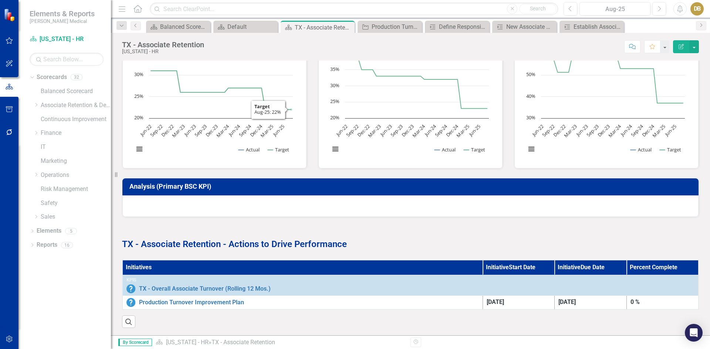
scroll to position [239, 0]
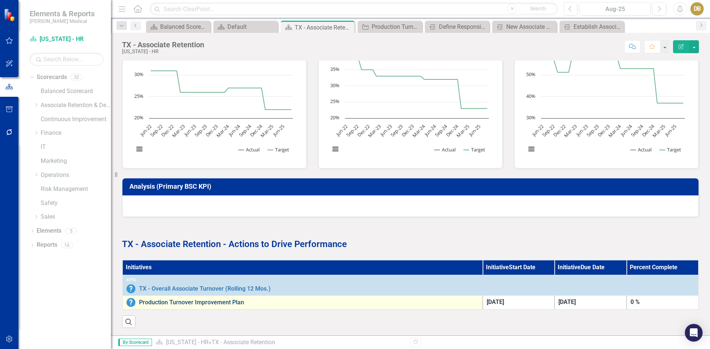
click at [204, 299] on link "Production Turnover Improvement Plan" at bounding box center [309, 302] width 340 height 7
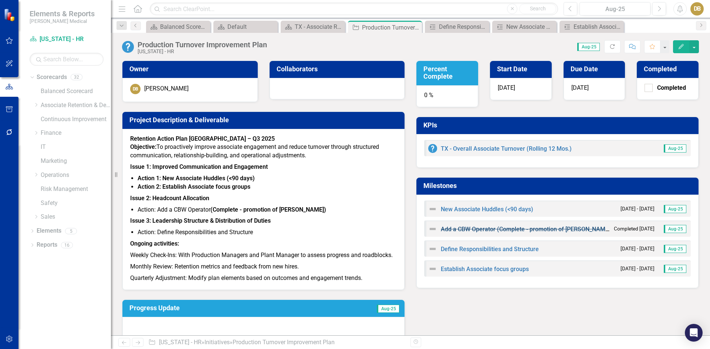
click at [529, 228] on link "Add a CBW Operator (Complete - promotion of [PERSON_NAME])" at bounding box center [527, 229] width 172 height 7
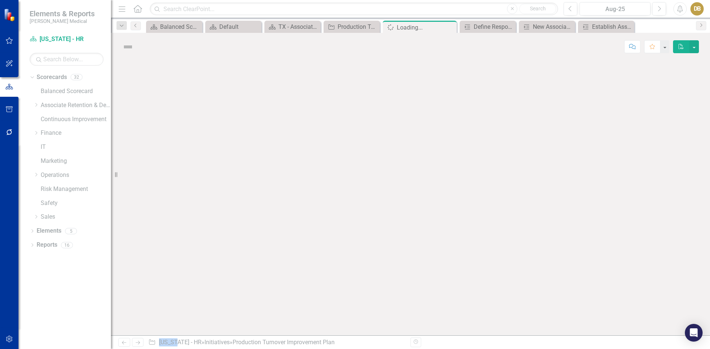
click at [529, 228] on div at bounding box center [410, 198] width 599 height 275
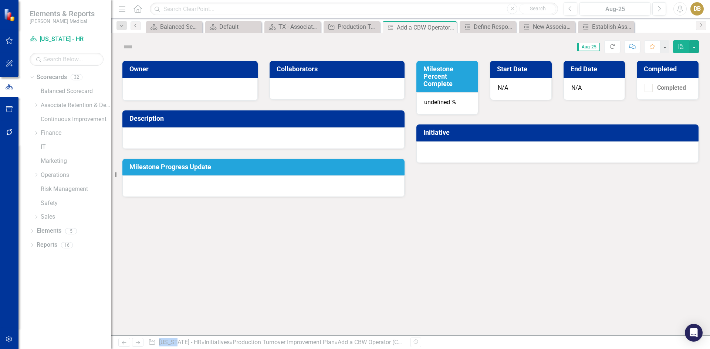
checkbox input "true"
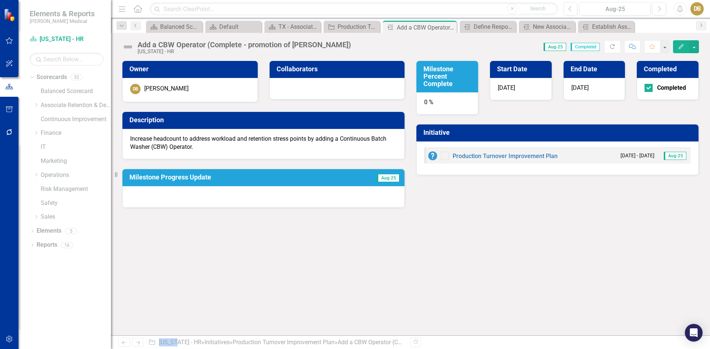
click at [149, 196] on div at bounding box center [263, 196] width 282 height 21
click at [682, 47] on icon "button" at bounding box center [680, 46] width 5 height 5
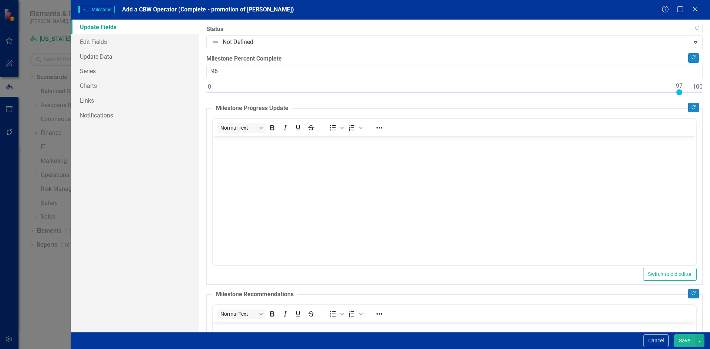
type input "100"
drag, startPoint x: 210, startPoint y: 91, endPoint x: 709, endPoint y: 96, distance: 499.8
click at [709, 96] on div ""Update" fields in ClearPoint are the fields that change from reporting period …" at bounding box center [454, 176] width 511 height 313
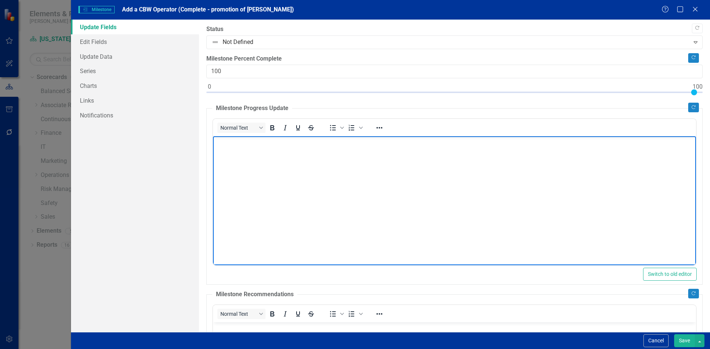
click at [227, 148] on body "Rich Text Area. Press ALT-0 for help." at bounding box center [454, 191] width 483 height 111
click at [685, 342] on button "Save" at bounding box center [684, 341] width 21 height 13
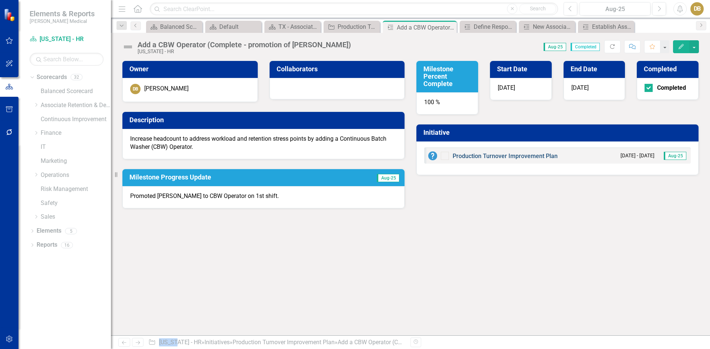
click at [491, 156] on link "Production Turnover Improvement Plan" at bounding box center [504, 156] width 105 height 7
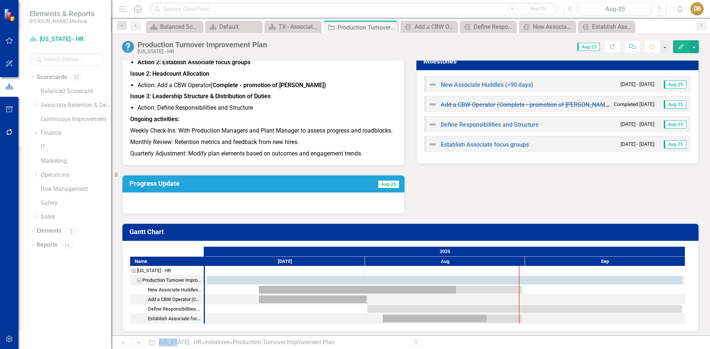
scroll to position [137, 0]
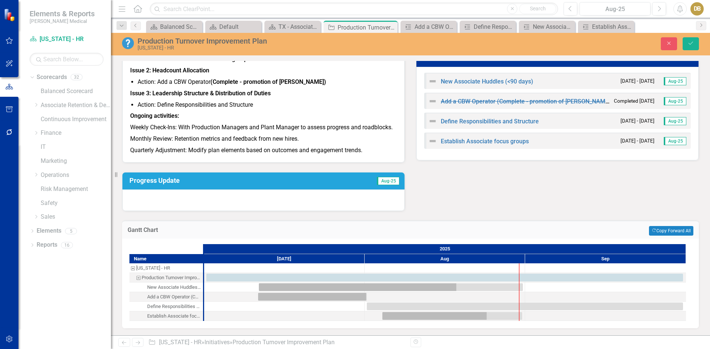
click at [360, 284] on div "Task: Start date: 2025-07-11 End date: 2025-08-31" at bounding box center [391, 288] width 264 height 8
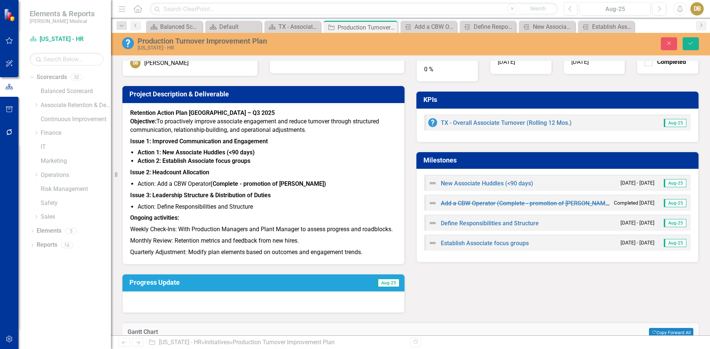
scroll to position [0, 0]
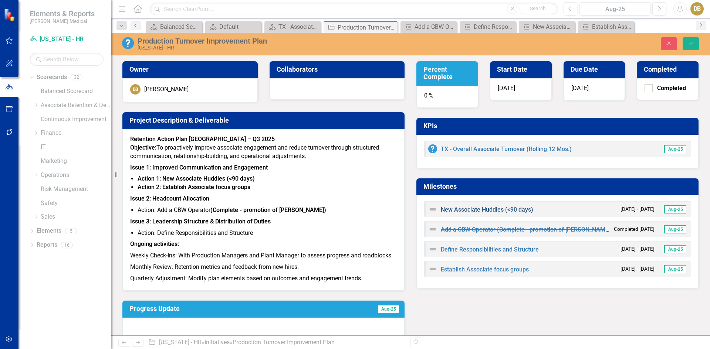
click at [474, 208] on link "New Associate Huddles (<90 days)" at bounding box center [487, 209] width 92 height 7
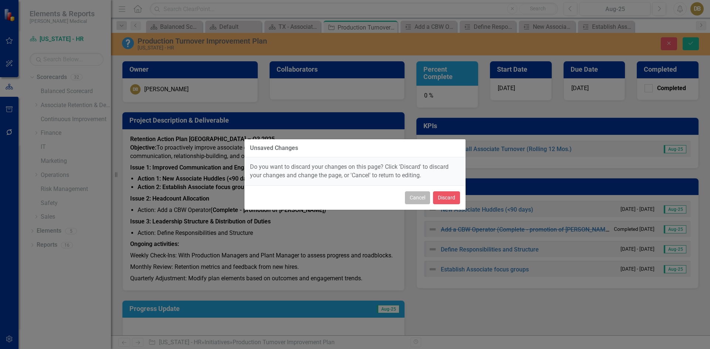
click at [417, 197] on button "Cancel" at bounding box center [417, 197] width 25 height 13
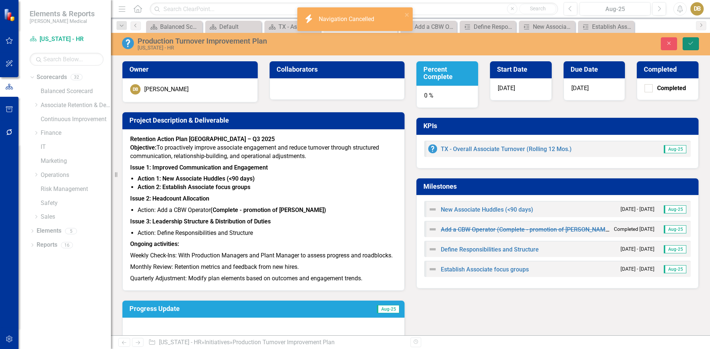
click at [689, 40] on button "Save" at bounding box center [690, 43] width 16 height 13
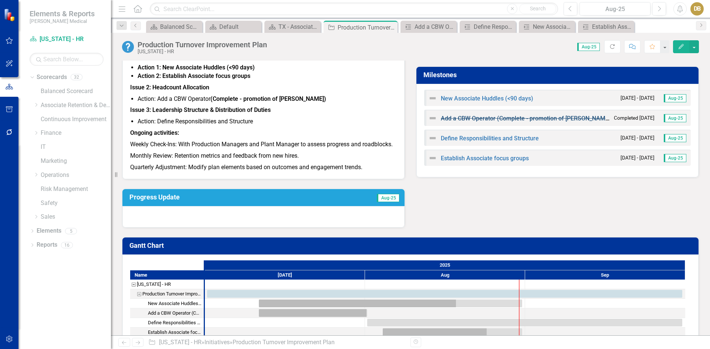
scroll to position [74, 0]
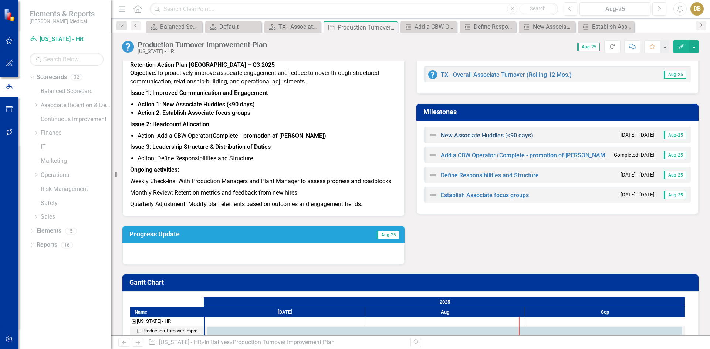
click at [485, 136] on link "New Associate Huddles (<90 days)" at bounding box center [487, 135] width 92 height 7
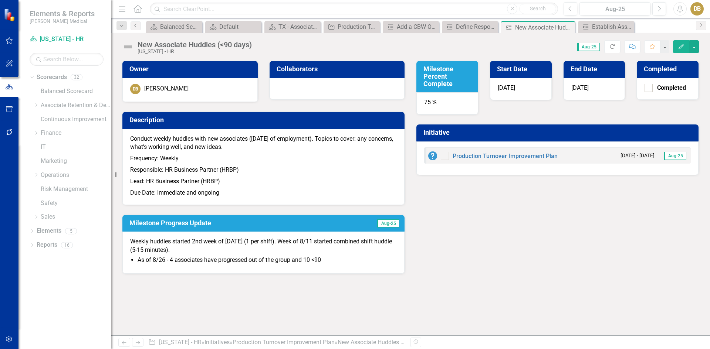
click at [432, 153] on img at bounding box center [432, 156] width 9 height 9
click at [434, 155] on img at bounding box center [432, 156] width 9 height 9
click at [357, 24] on div "Production Turnover Improvement Plan" at bounding box center [353, 26] width 31 height 9
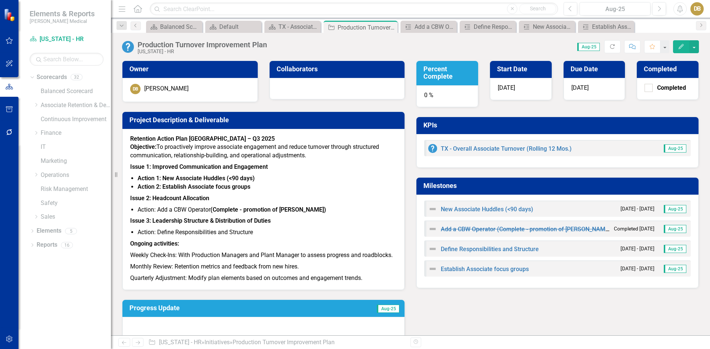
click at [432, 73] on h3 "Percent Complete" at bounding box center [448, 72] width 50 height 15
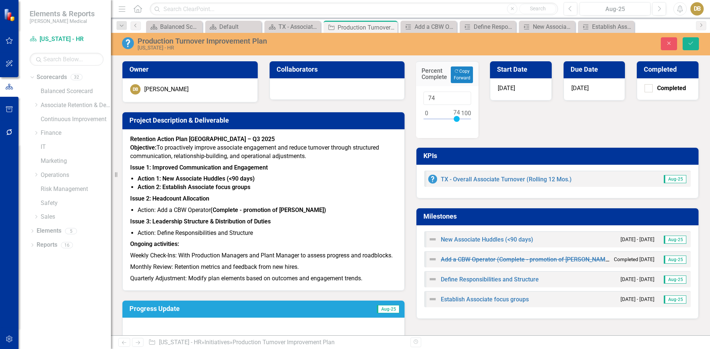
type input "75"
drag, startPoint x: 423, startPoint y: 118, endPoint x: 454, endPoint y: 119, distance: 30.7
click at [454, 119] on div at bounding box center [457, 119] width 6 height 6
click at [693, 44] on icon "Save" at bounding box center [690, 43] width 7 height 5
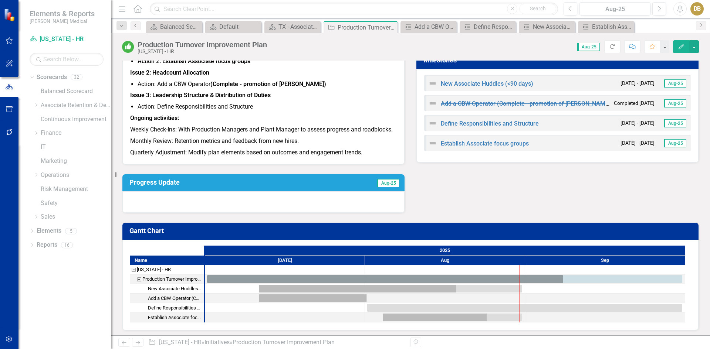
scroll to position [137, 0]
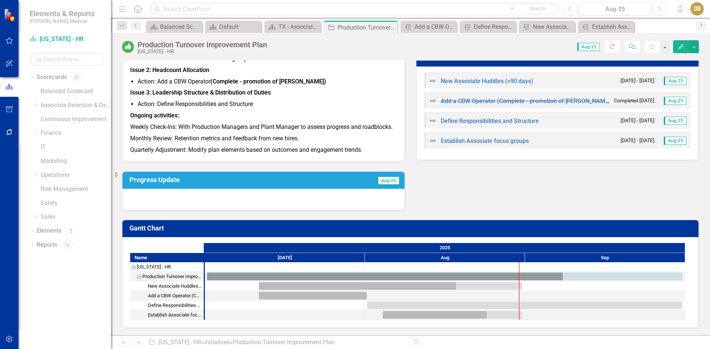
click at [162, 179] on h3 "Progress Update" at bounding box center [221, 179] width 185 height 7
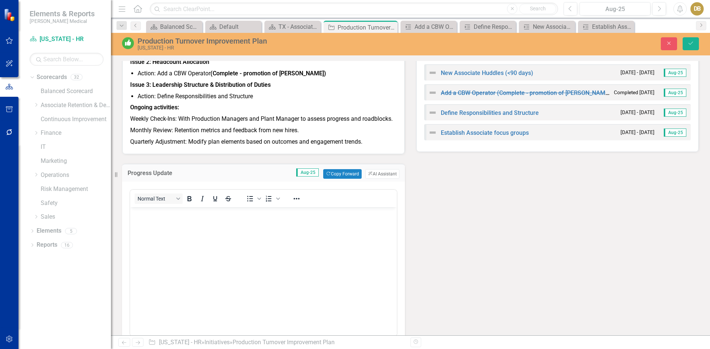
scroll to position [0, 0]
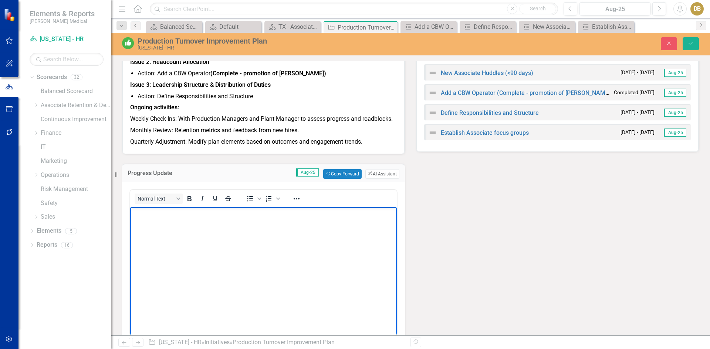
click at [142, 217] on p "Rich Text Area. Press ALT-0 for help." at bounding box center [263, 213] width 263 height 9
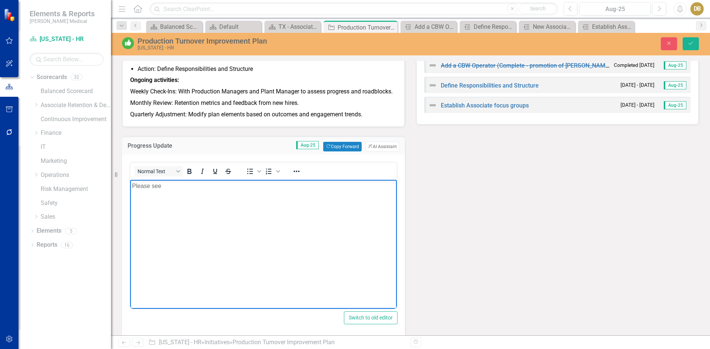
scroll to position [174, 0]
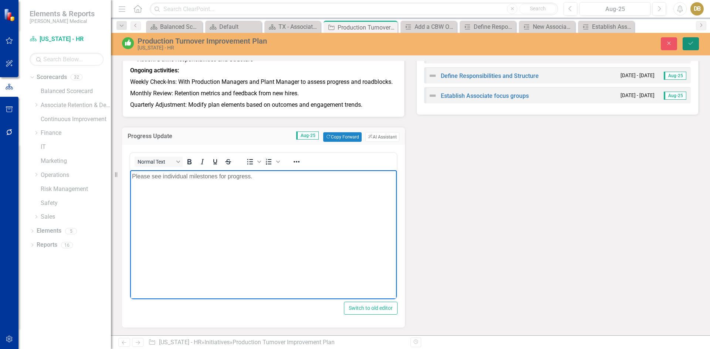
click at [689, 42] on icon "Save" at bounding box center [690, 43] width 7 height 5
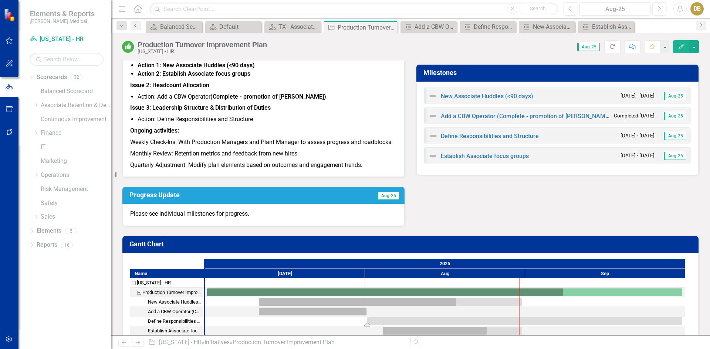
scroll to position [138, 0]
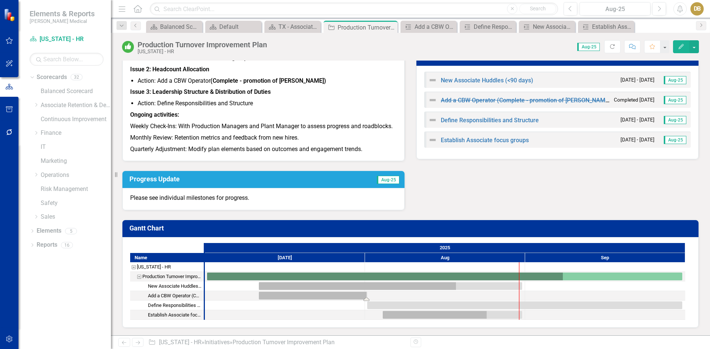
click at [353, 296] on div "Task: Start date: 2025-07-11 End date: 2025-08-01" at bounding box center [313, 296] width 108 height 8
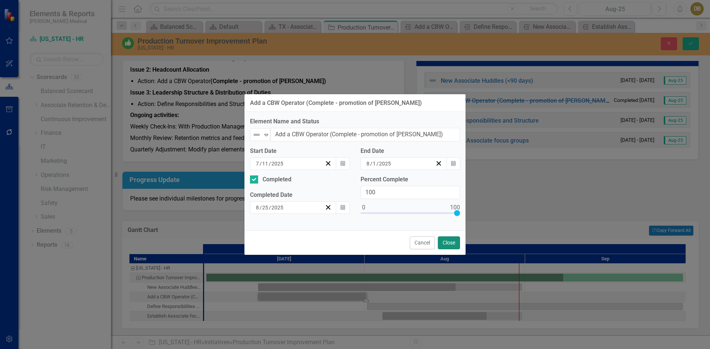
click at [446, 240] on button "Close" at bounding box center [449, 243] width 22 height 13
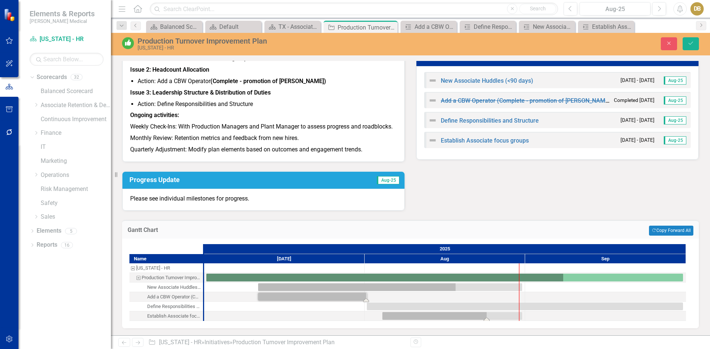
click at [426, 313] on div "Task: Start date: 2025-08-04 End date: 2025-08-31" at bounding box center [452, 316] width 140 height 8
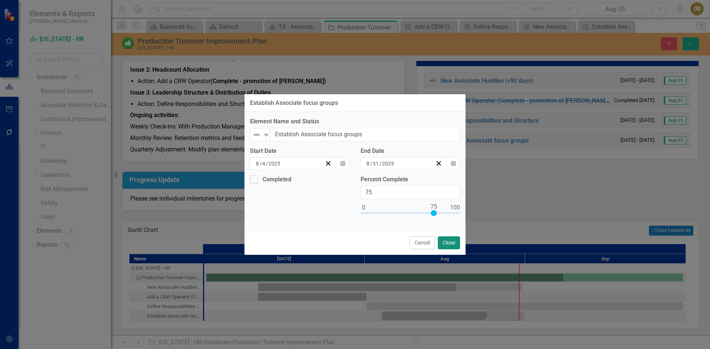
click at [450, 241] on button "Close" at bounding box center [449, 243] width 22 height 13
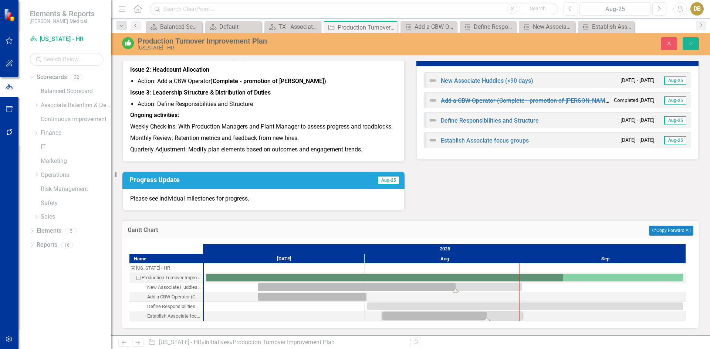
click at [402, 287] on div "Task: Start date: 2025-07-11 End date: 2025-08-31" at bounding box center [390, 288] width 264 height 8
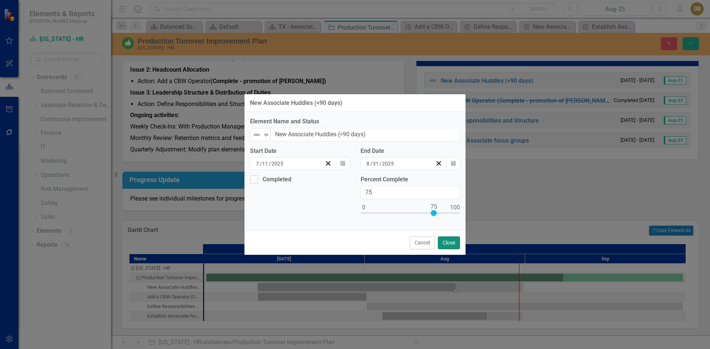
click at [444, 241] on button "Close" at bounding box center [449, 243] width 22 height 13
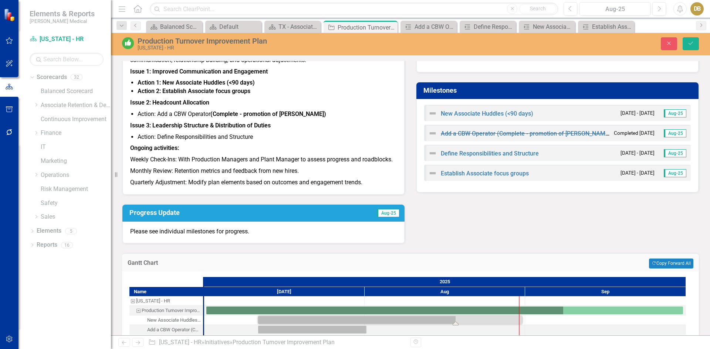
scroll to position [0, 0]
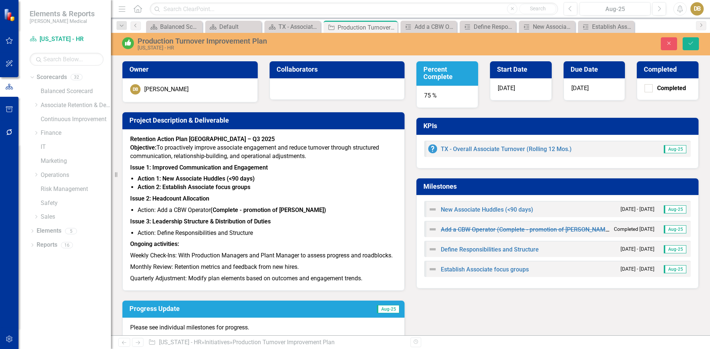
click at [437, 72] on h3 "Percent Complete" at bounding box center [448, 73] width 50 height 15
click at [437, 73] on h3 "Percent Complete" at bounding box center [448, 73] width 50 height 15
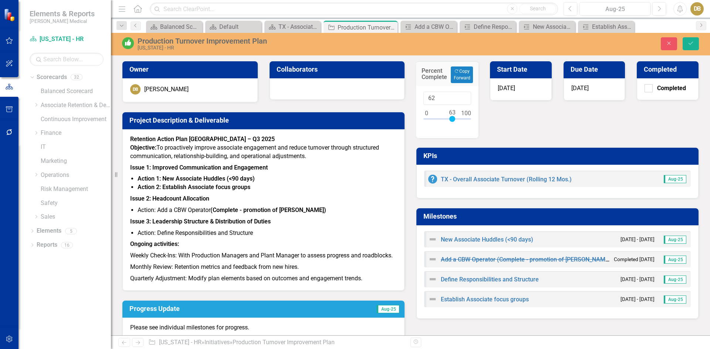
type input "63"
drag, startPoint x: 453, startPoint y: 118, endPoint x: 448, endPoint y: 117, distance: 5.0
click at [449, 117] on div at bounding box center [452, 119] width 6 height 6
click at [688, 40] on button "Save" at bounding box center [690, 43] width 16 height 13
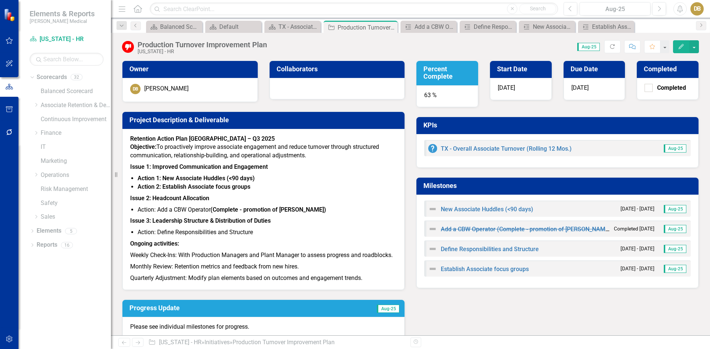
scroll to position [138, 0]
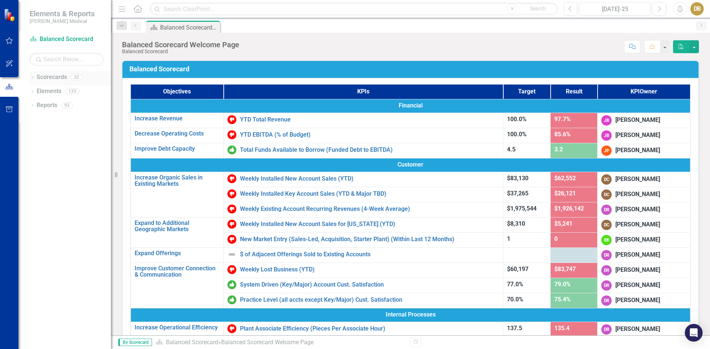
click at [33, 78] on icon "Dropdown" at bounding box center [32, 78] width 5 height 4
drag, startPoint x: 87, startPoint y: 105, endPoint x: 68, endPoint y: 104, distance: 18.5
click at [87, 104] on link "Associate Retention & Development" at bounding box center [76, 105] width 70 height 9
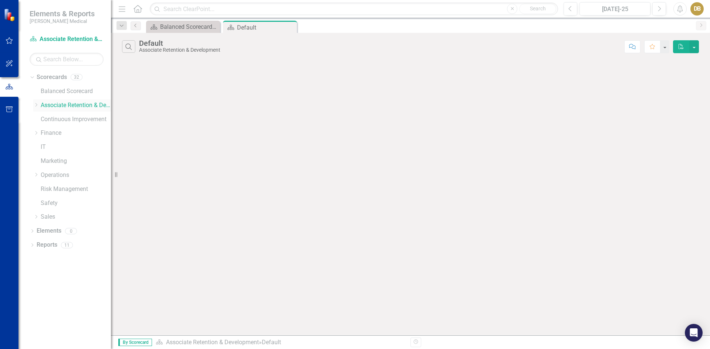
click at [35, 104] on icon "Dropdown" at bounding box center [36, 105] width 6 height 4
click at [51, 133] on link "Retention" at bounding box center [79, 133] width 63 height 9
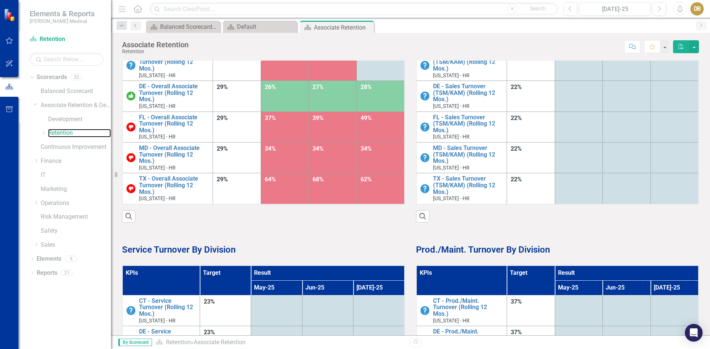
scroll to position [37, 0]
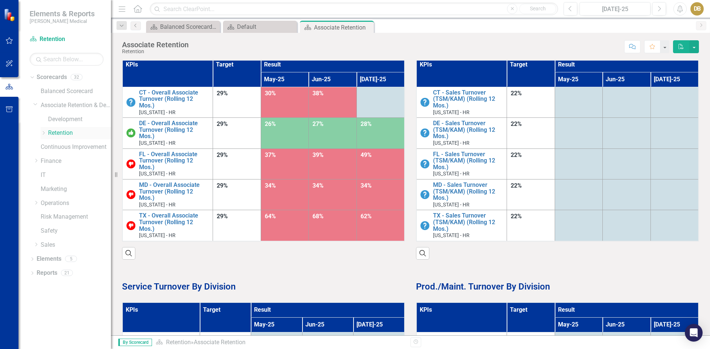
click at [45, 131] on icon "Dropdown" at bounding box center [44, 133] width 6 height 4
click at [69, 201] on link "[US_STATE] - HR" at bounding box center [82, 203] width 55 height 9
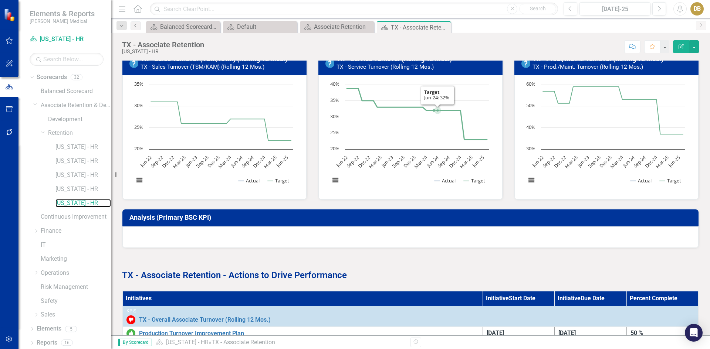
scroll to position [222, 0]
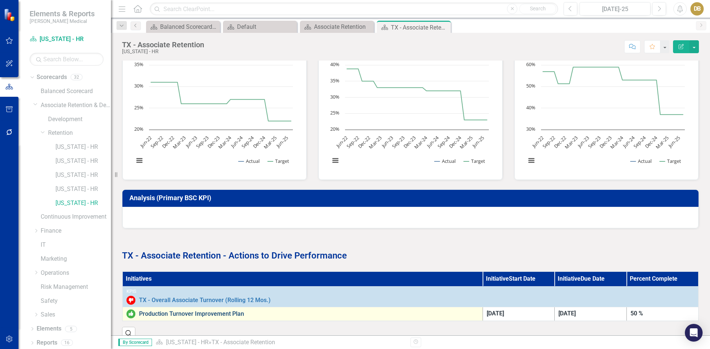
click at [177, 313] on link "Production Turnover Improvement Plan" at bounding box center [309, 314] width 340 height 7
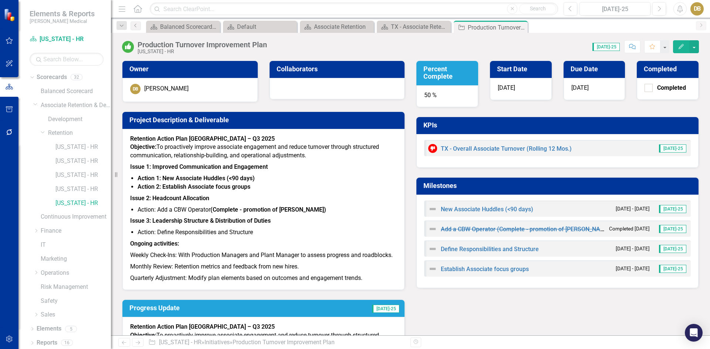
click at [612, 47] on span "[DATE]-25" at bounding box center [605, 47] width 27 height 8
click at [340, 29] on div "Associate Retention" at bounding box center [338, 26] width 49 height 9
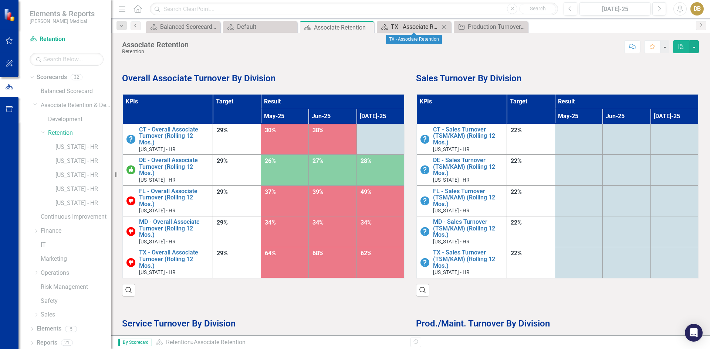
click at [419, 28] on div "TX - Associate Retention" at bounding box center [415, 26] width 49 height 9
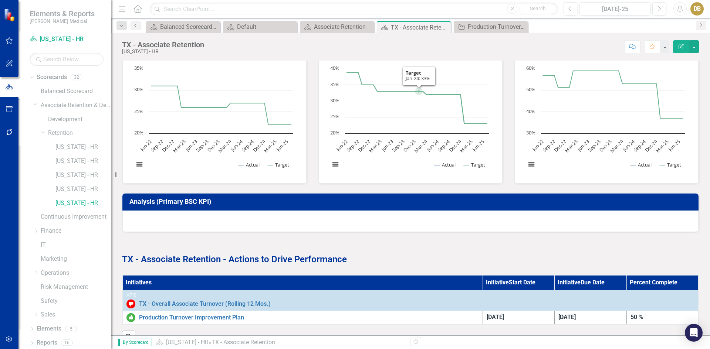
scroll to position [222, 0]
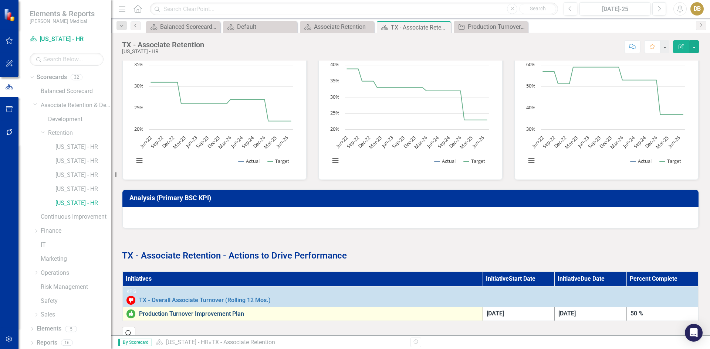
click at [197, 312] on link "Production Turnover Improvement Plan" at bounding box center [309, 314] width 340 height 7
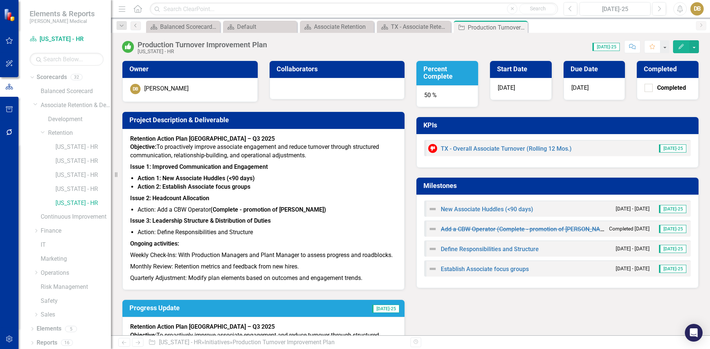
click at [608, 47] on span "[DATE]-25" at bounding box center [605, 47] width 27 height 8
click at [474, 210] on link "New Associate Huddles (<90 days)" at bounding box center [487, 209] width 92 height 7
click at [661, 9] on icon "button" at bounding box center [659, 8] width 3 height 5
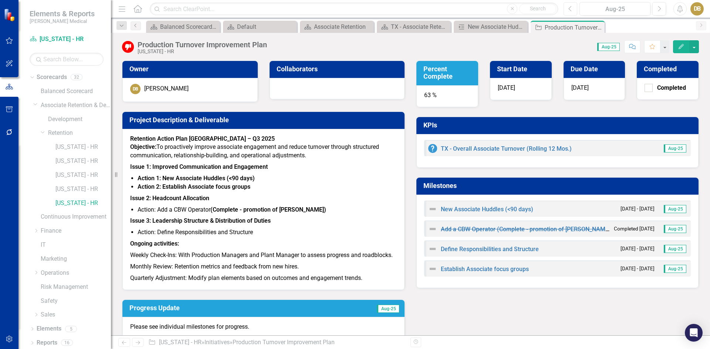
click at [570, 10] on icon "Previous" at bounding box center [570, 9] width 4 height 7
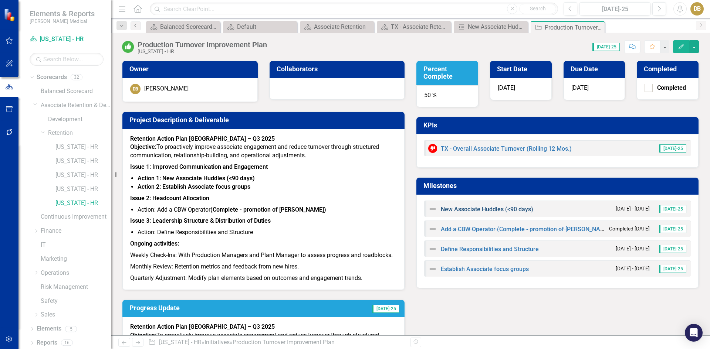
click at [477, 211] on link "New Associate Huddles (<90 days)" at bounding box center [487, 209] width 92 height 7
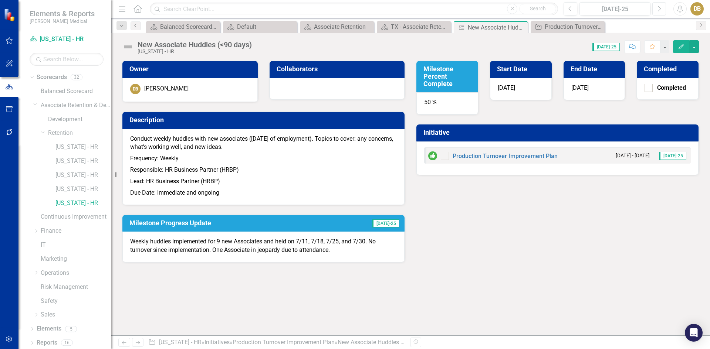
click at [657, 7] on button "Next" at bounding box center [659, 8] width 14 height 13
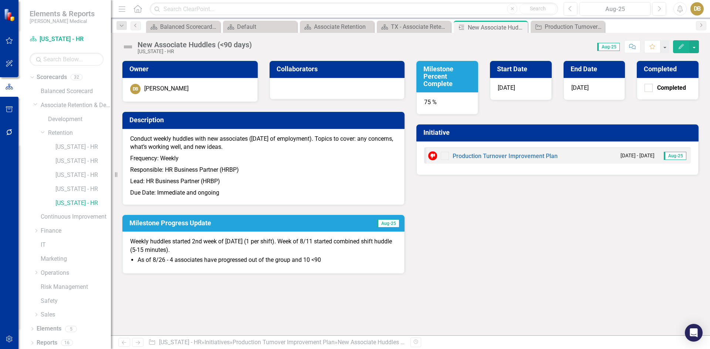
drag, startPoint x: 326, startPoint y: 261, endPoint x: 329, endPoint y: 258, distance: 4.5
click at [327, 260] on li "As of 8/26 - 4 associates have progressed out of the group and 10 <90" at bounding box center [267, 260] width 259 height 9
click at [333, 259] on li "As of 8/26 - 4 associates have progressed out of the group and 10 <90" at bounding box center [267, 260] width 259 height 9
click at [327, 259] on li "As of 8/26 - 4 associates have progressed out of the group and 10 <90" at bounding box center [267, 260] width 259 height 9
click at [683, 48] on icon "Edit" at bounding box center [681, 46] width 7 height 5
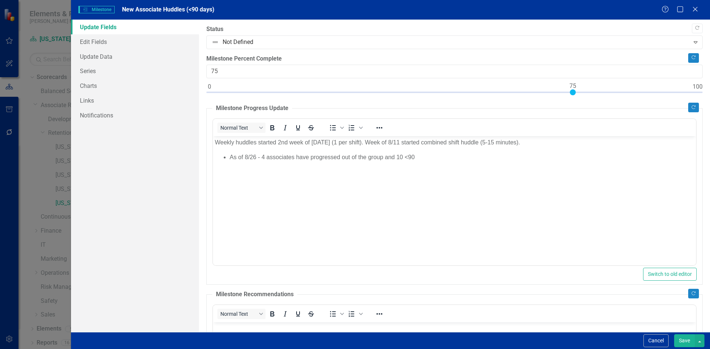
click at [420, 160] on li "As of 8/26 - 4 associates have progressed out of the group and 10 <90" at bounding box center [461, 157] width 464 height 9
drag, startPoint x: 681, startPoint y: 337, endPoint x: 677, endPoint y: 336, distance: 4.0
click at [682, 335] on button "Save" at bounding box center [684, 341] width 21 height 13
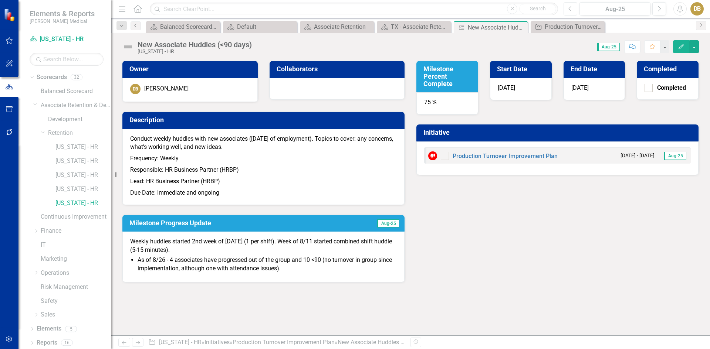
click at [569, 9] on icon "button" at bounding box center [570, 8] width 3 height 5
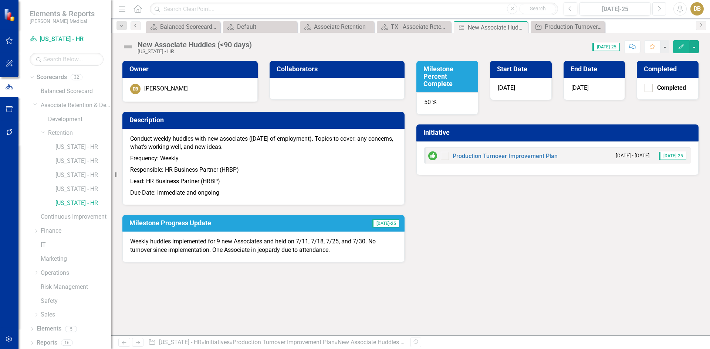
click at [660, 7] on icon "Next" at bounding box center [659, 9] width 4 height 7
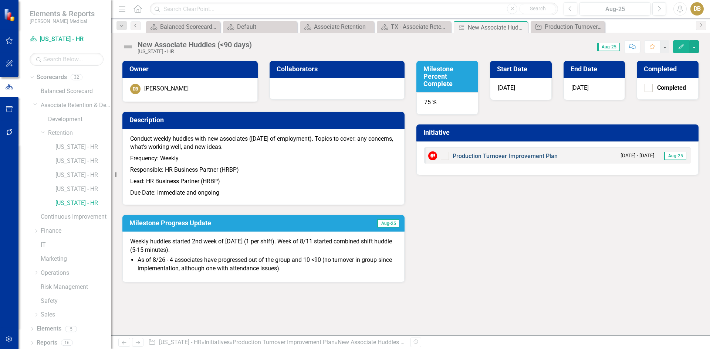
click at [464, 155] on link "Production Turnover Improvement Plan" at bounding box center [504, 156] width 105 height 7
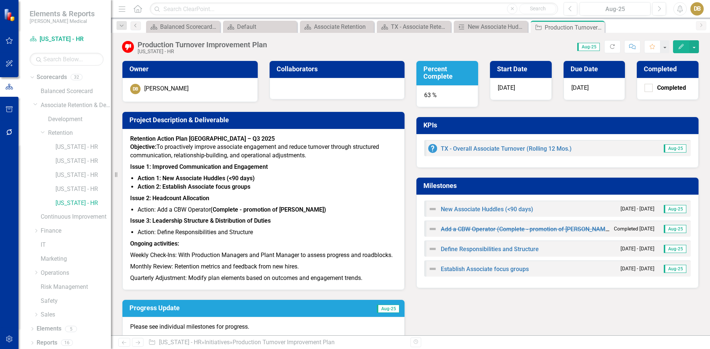
click at [434, 72] on h3 "Percent Complete" at bounding box center [448, 72] width 50 height 15
click at [433, 74] on h3 "Percent Complete" at bounding box center [448, 72] width 50 height 15
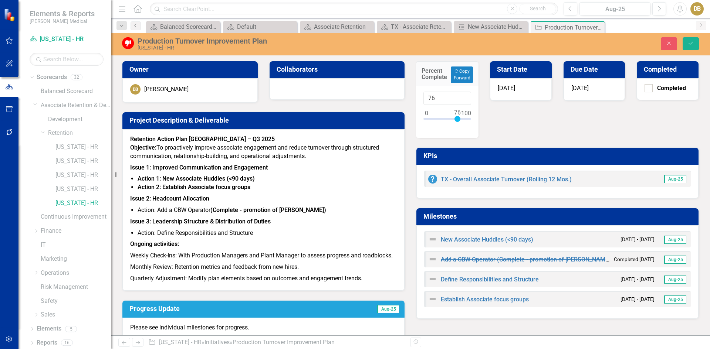
type input "75"
drag, startPoint x: 449, startPoint y: 118, endPoint x: 454, endPoint y: 119, distance: 4.9
click at [454, 119] on div at bounding box center [457, 119] width 6 height 6
click at [691, 41] on icon "Save" at bounding box center [690, 43] width 7 height 5
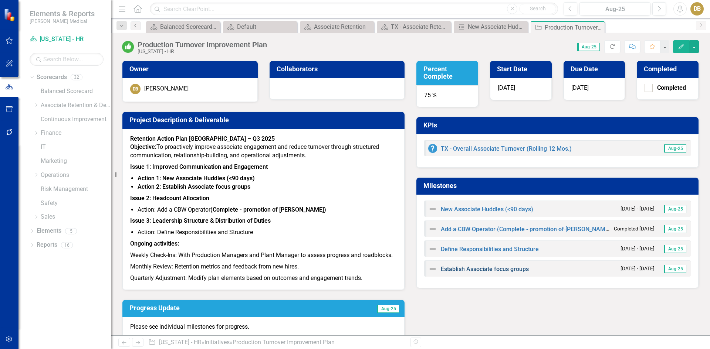
click at [465, 268] on link "Establish Associate focus groups" at bounding box center [485, 269] width 88 height 7
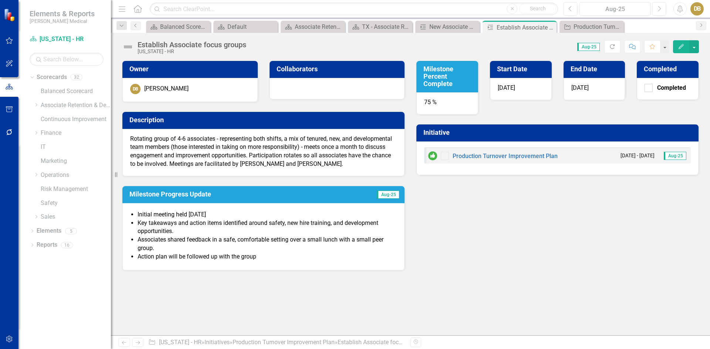
click at [160, 248] on li "Associates shared feedback in a safe, comfortable setting over a small lunch wi…" at bounding box center [267, 244] width 259 height 17
click at [682, 46] on icon "button" at bounding box center [680, 46] width 5 height 5
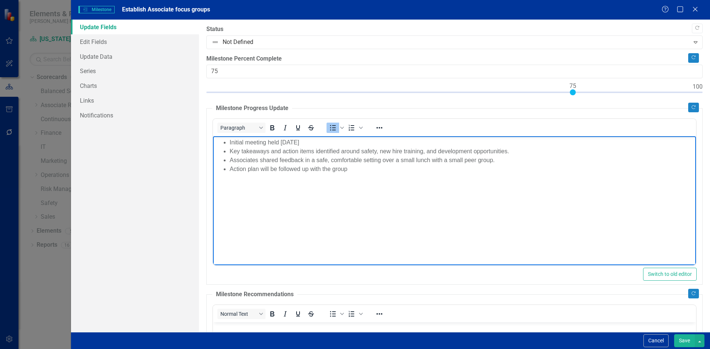
click at [502, 162] on li "Associates shared feedback in a safe, comfortable setting over a small lunch wi…" at bounding box center [461, 160] width 464 height 9
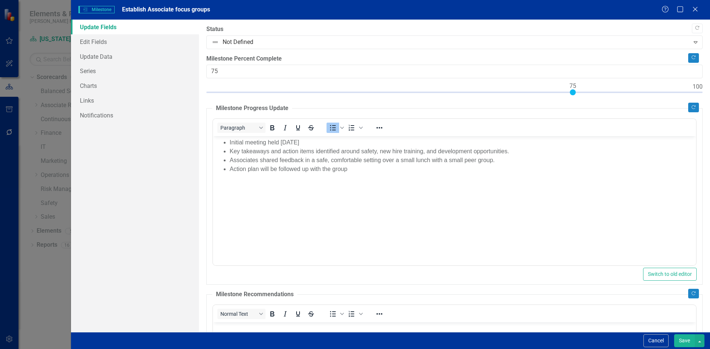
click at [689, 341] on button "Save" at bounding box center [684, 341] width 21 height 13
